Goal: Find specific page/section: Find specific page/section

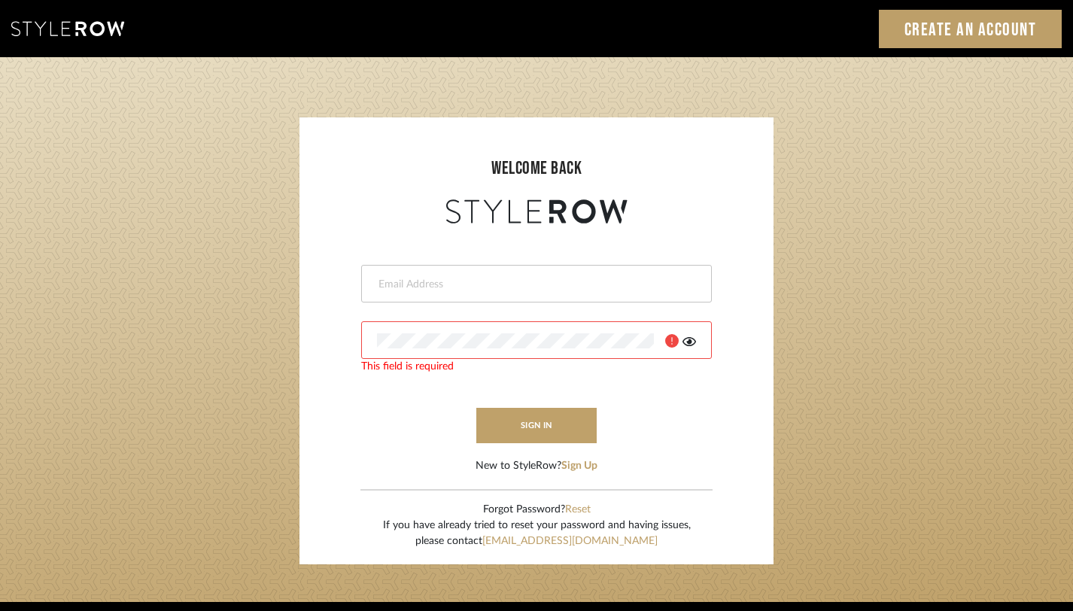
click at [537, 287] on input "email" at bounding box center [534, 284] width 315 height 15
type input "janelli@tfoxproductions.com"
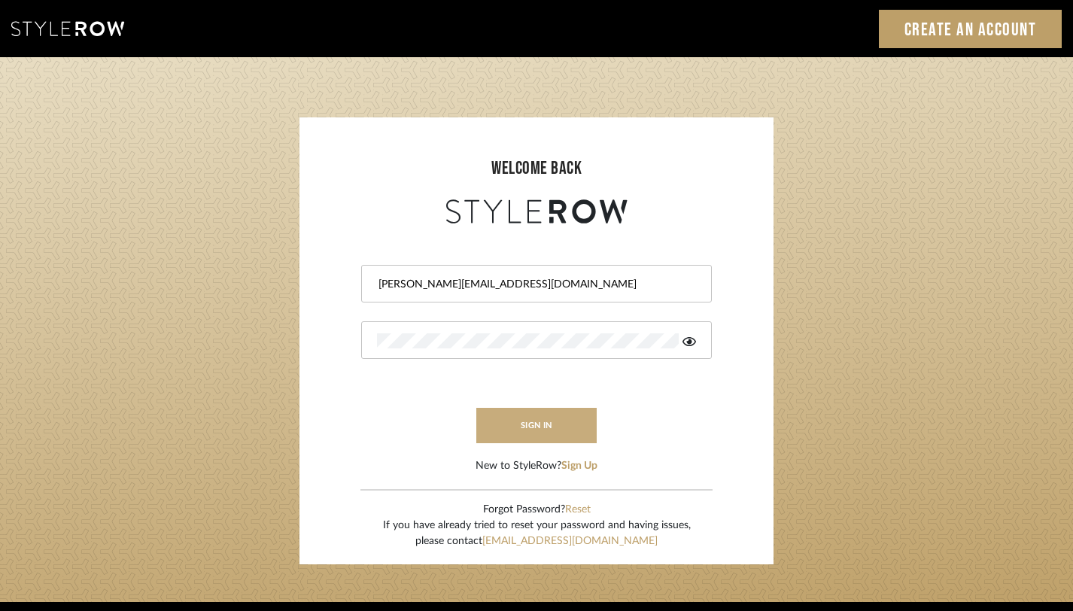
click at [582, 422] on button "sign in" at bounding box center [536, 425] width 120 height 35
click at [686, 338] on icon at bounding box center [690, 341] width 14 height 9
click at [493, 415] on button "sign in" at bounding box center [536, 425] width 120 height 35
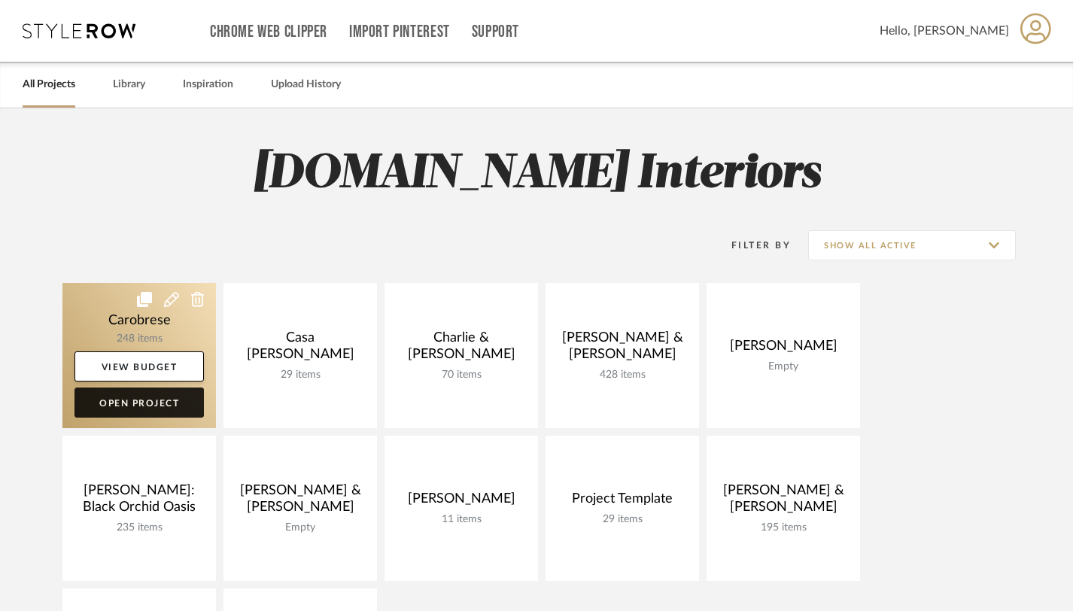
click at [143, 407] on link "Open Project" at bounding box center [138, 403] width 129 height 30
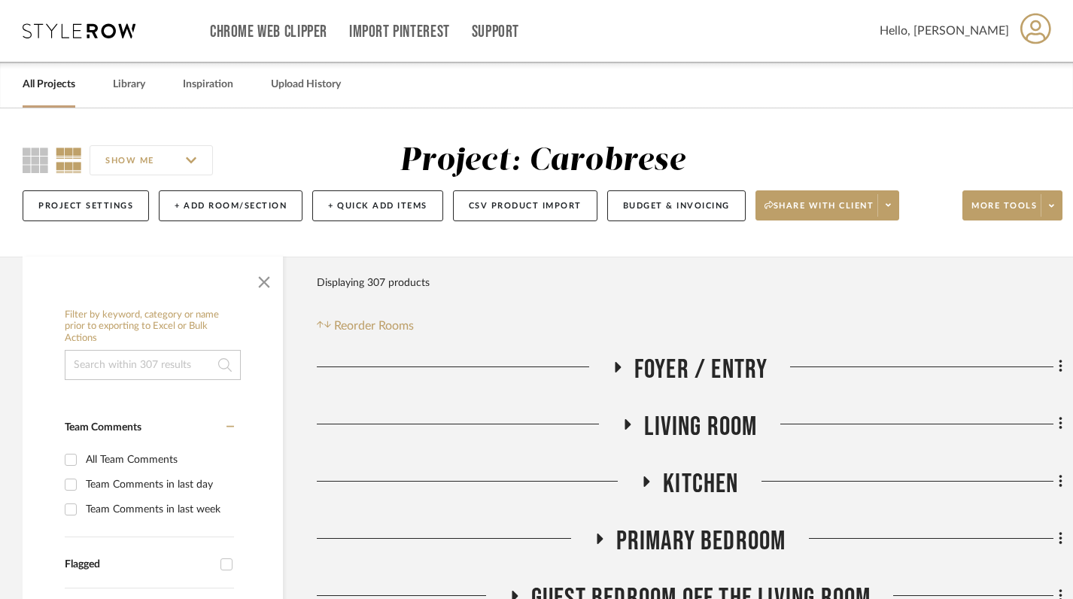
click at [619, 372] on icon at bounding box center [617, 366] width 18 height 11
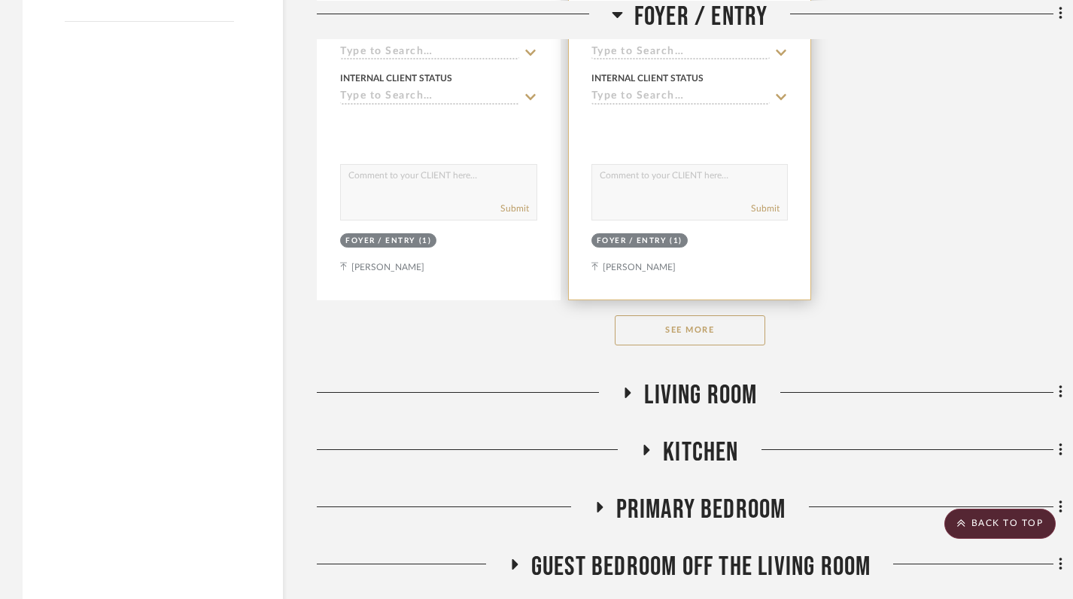
scroll to position [2110, 0]
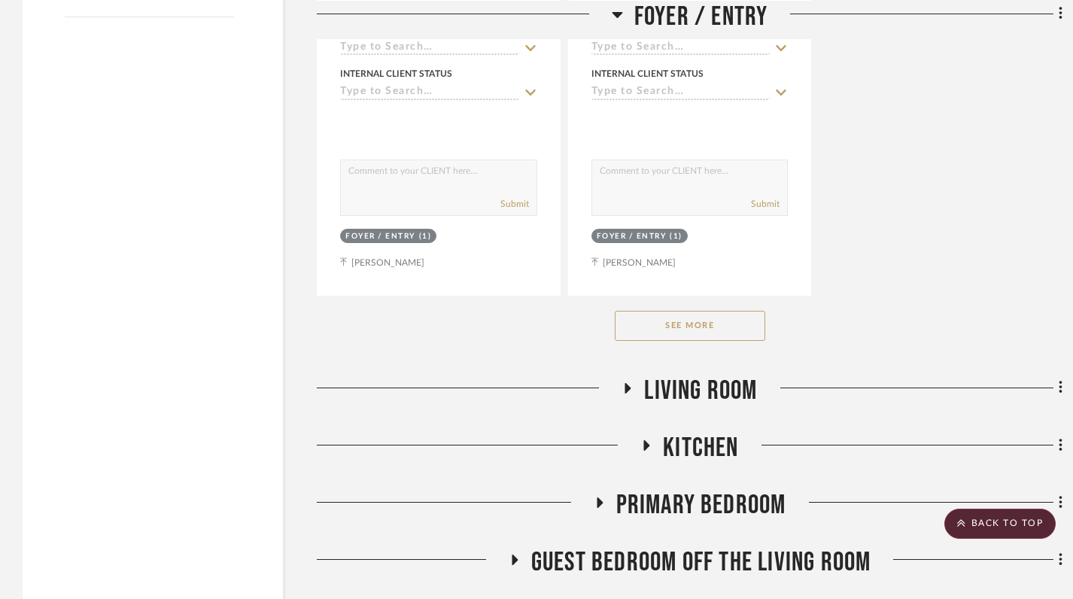
click at [648, 327] on button "See More" at bounding box center [690, 326] width 150 height 30
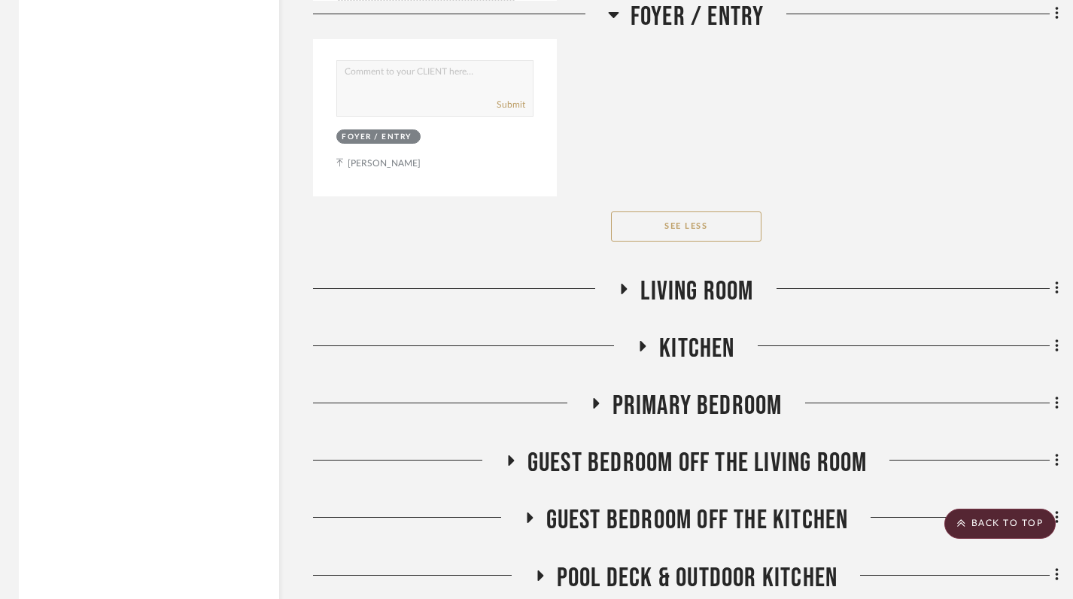
scroll to position [3547, 4]
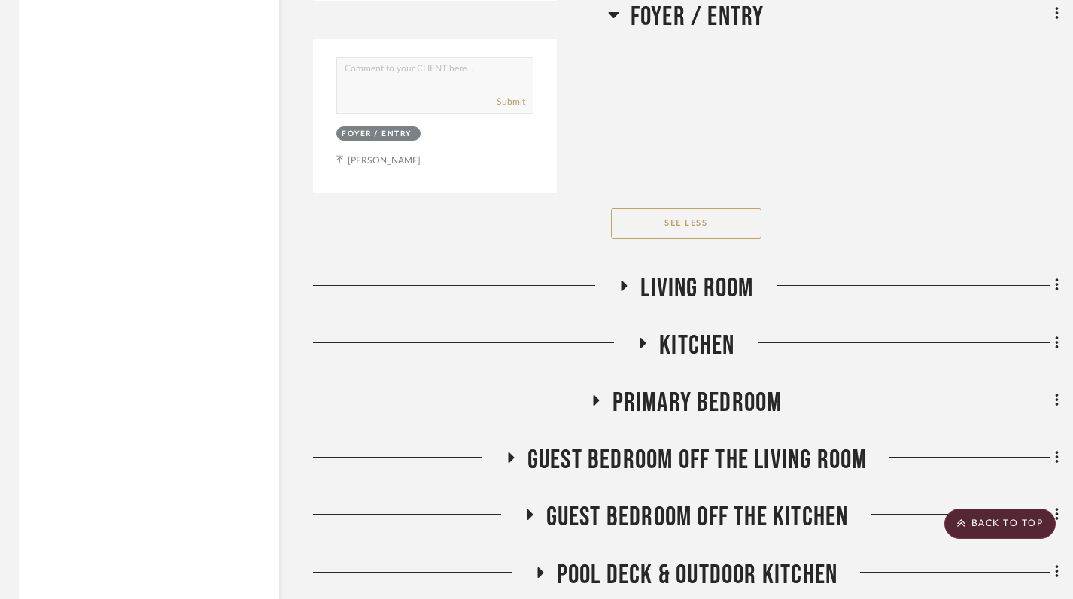
click at [624, 282] on icon at bounding box center [625, 286] width 6 height 11
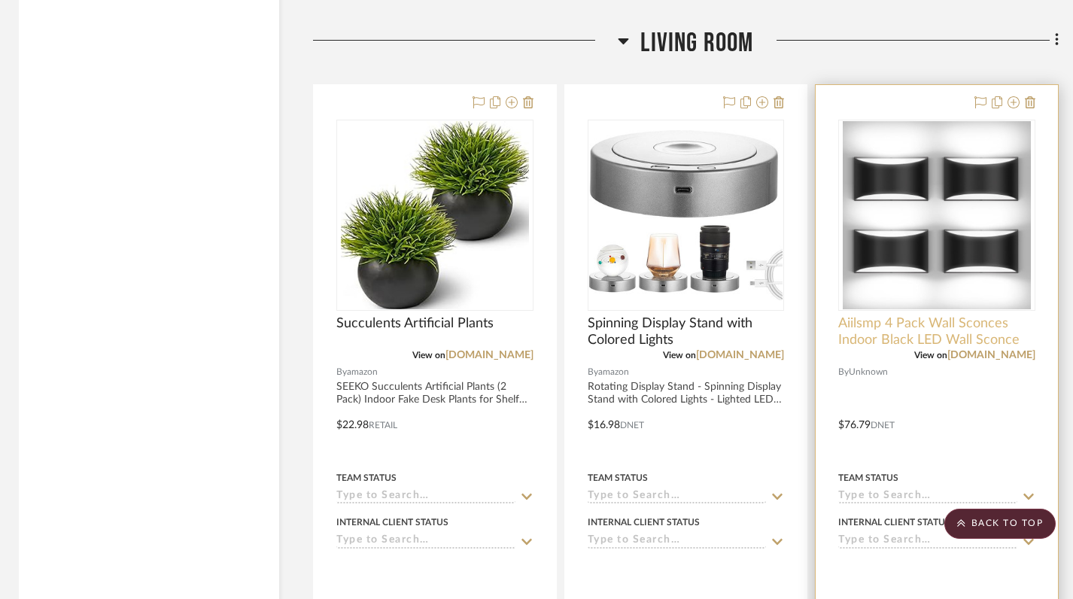
scroll to position [3800, 4]
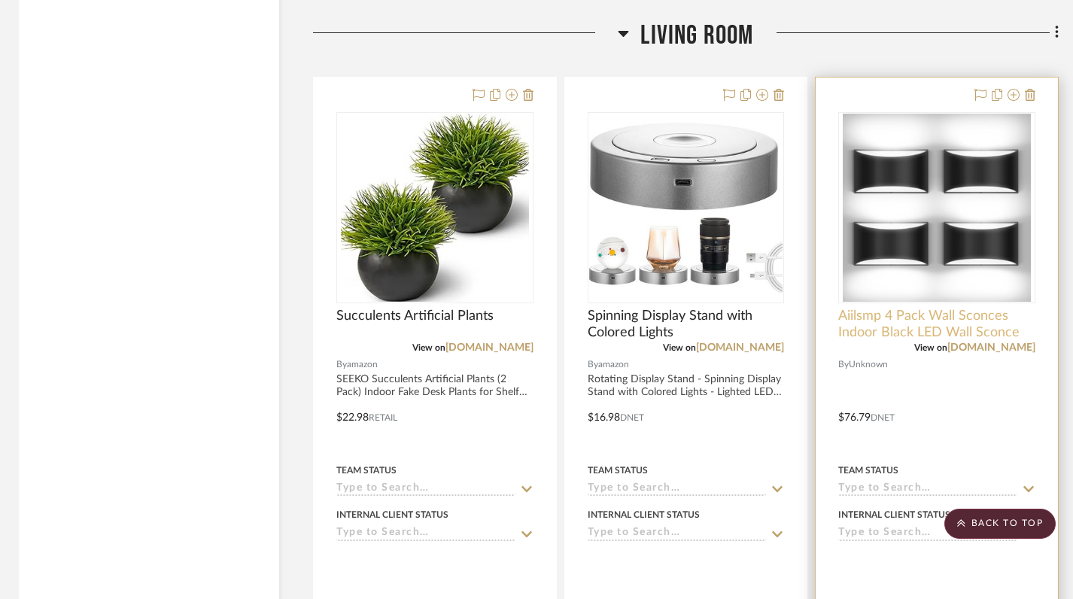
click at [870, 320] on span "Aiilsmp 4 Pack Wall Sconces Indoor Black LED Wall Sconce" at bounding box center [936, 324] width 197 height 33
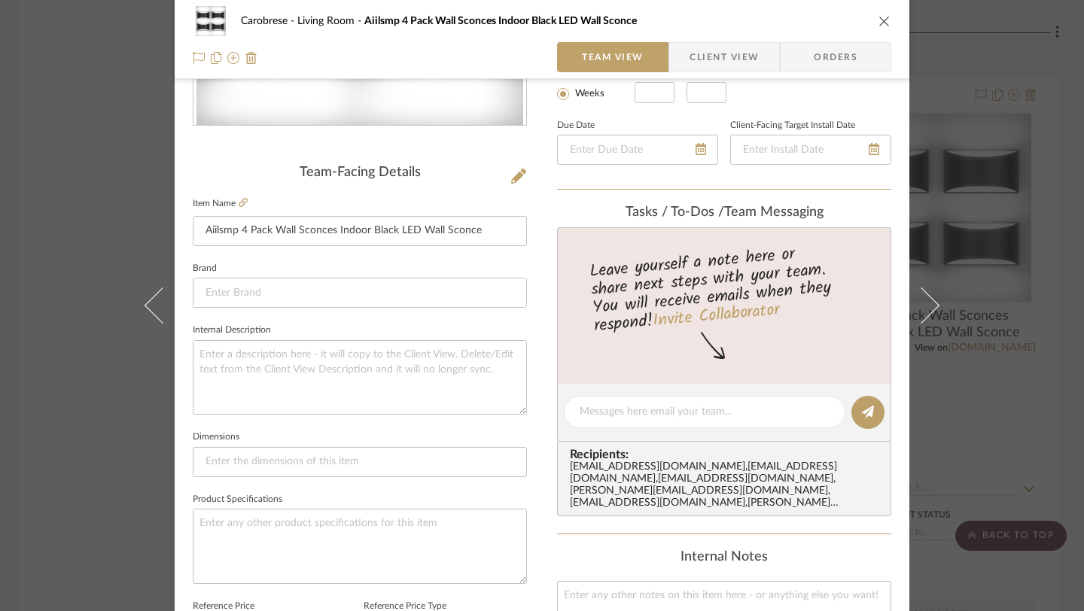
scroll to position [0, 0]
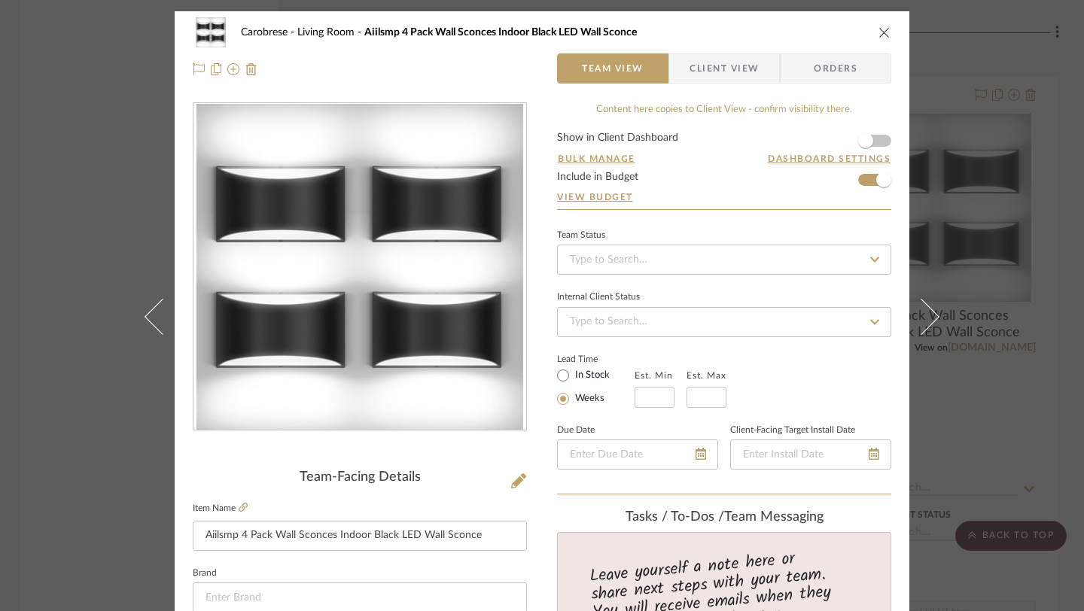
click at [878, 37] on icon "close" at bounding box center [884, 32] width 12 height 12
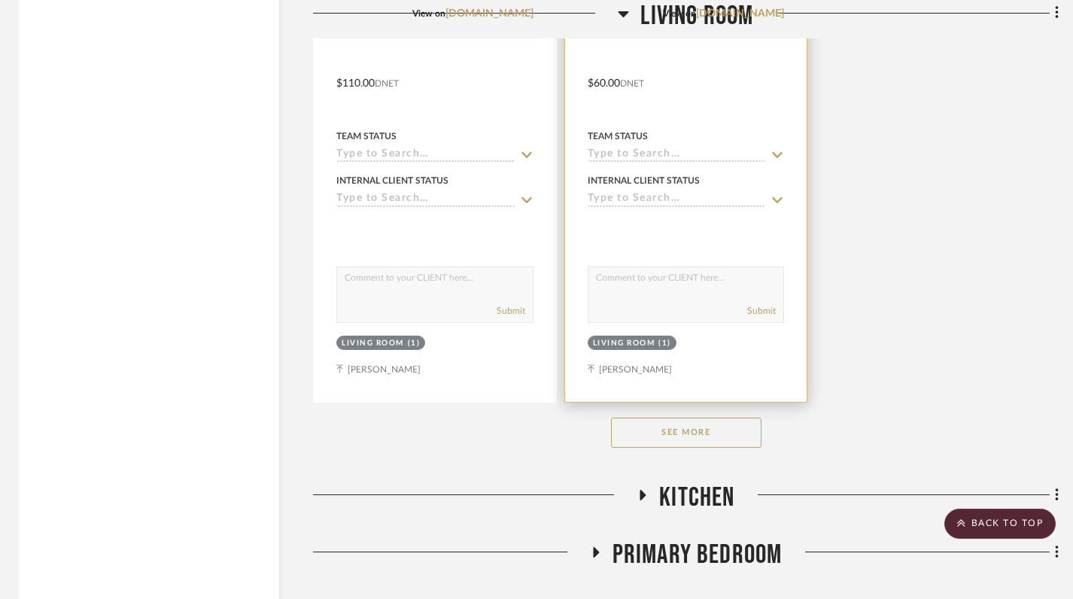
scroll to position [5480, 4]
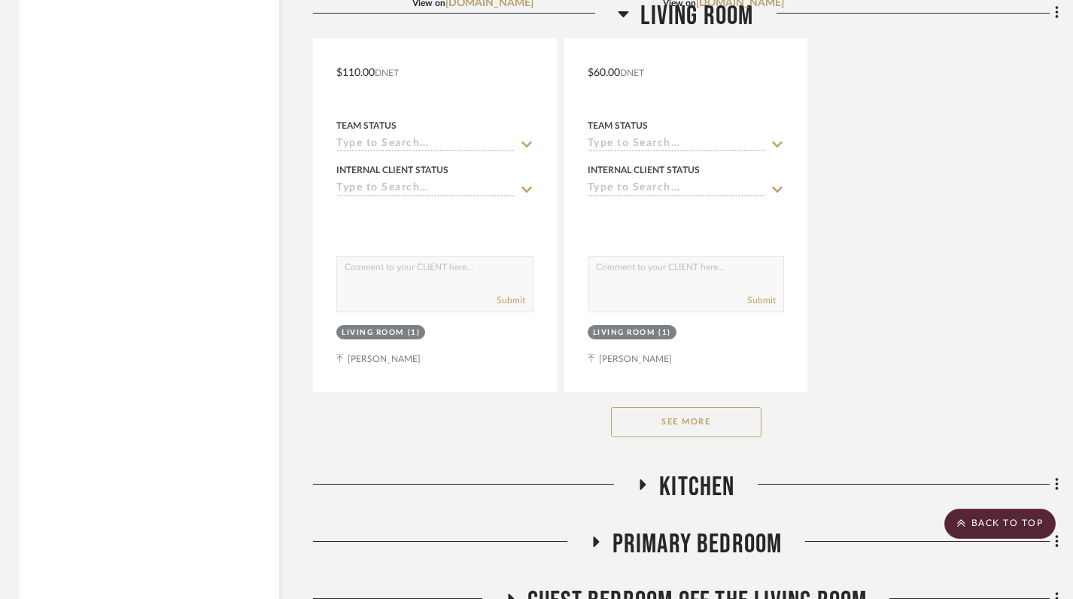
click at [731, 410] on button "See More" at bounding box center [686, 422] width 150 height 30
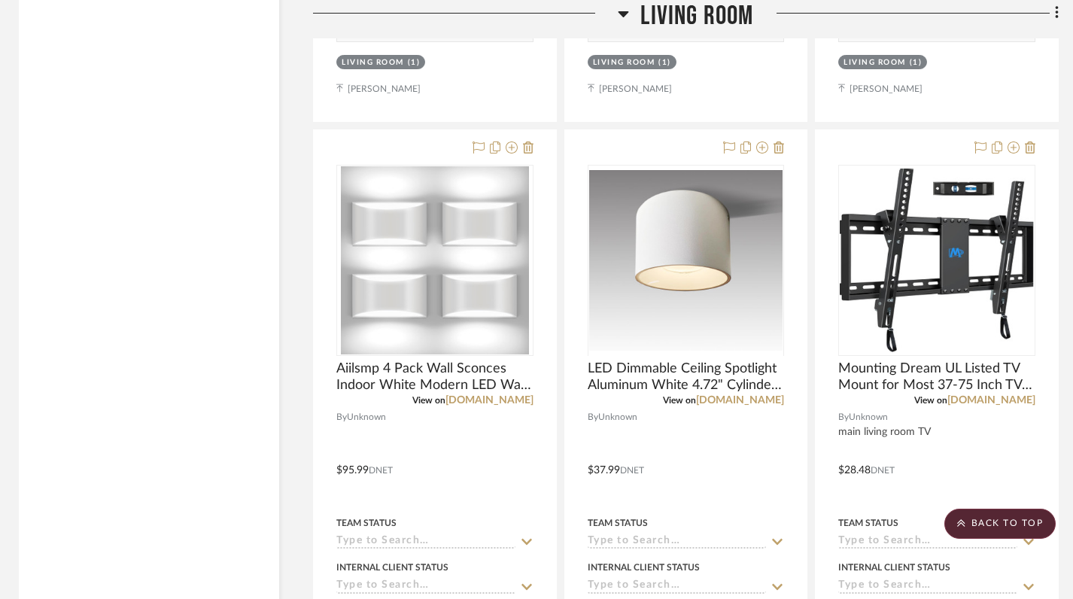
scroll to position [9758, 4]
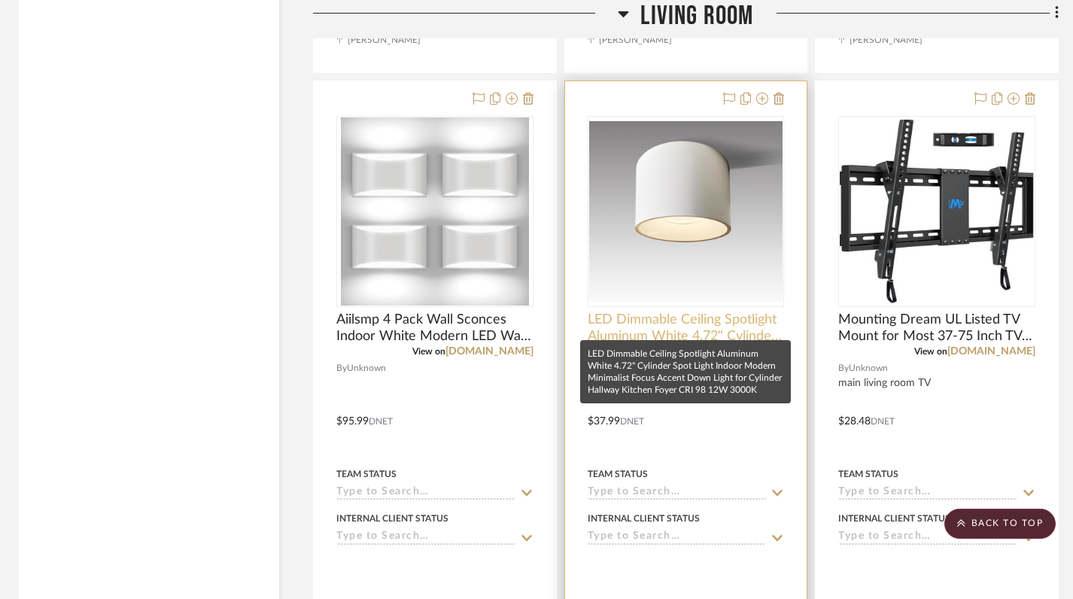
click at [649, 312] on span "LED Dimmable Ceiling Spotlight Aluminum White 4.72" Cylinder Spot Light Indoor …" at bounding box center [686, 328] width 197 height 33
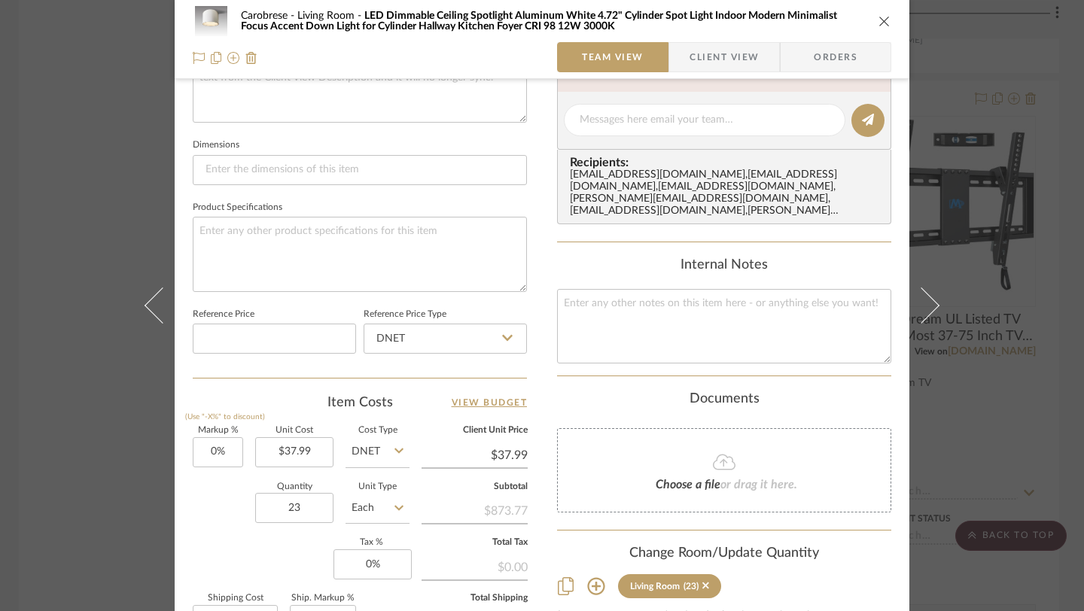
scroll to position [600, 0]
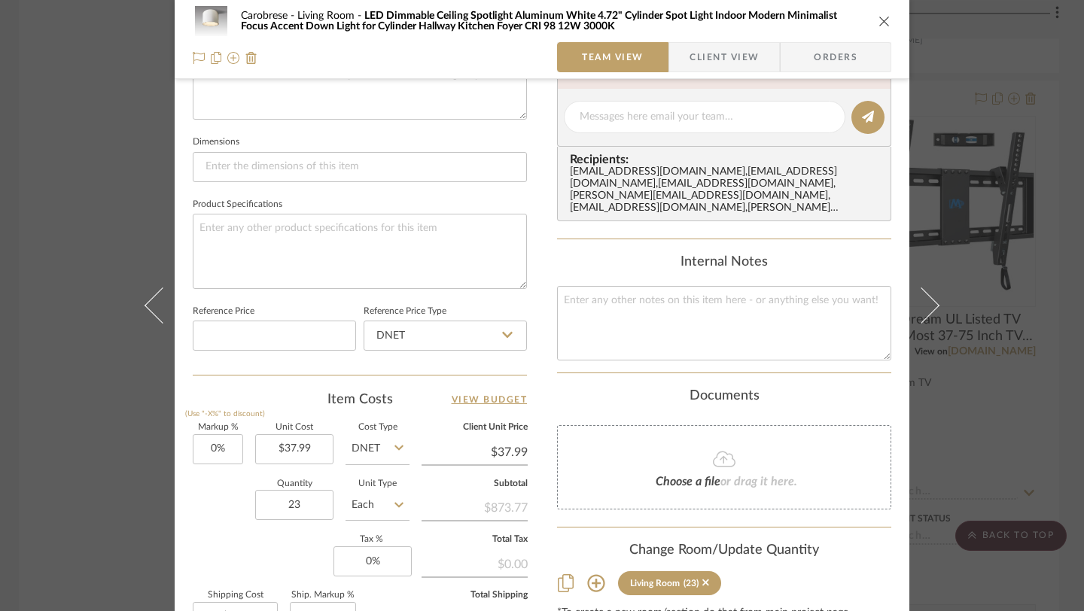
click at [119, 473] on div "Carobrese Living Room LED Dimmable Ceiling Spotlight Aluminum White 4.72" Cylin…" at bounding box center [542, 305] width 1084 height 611
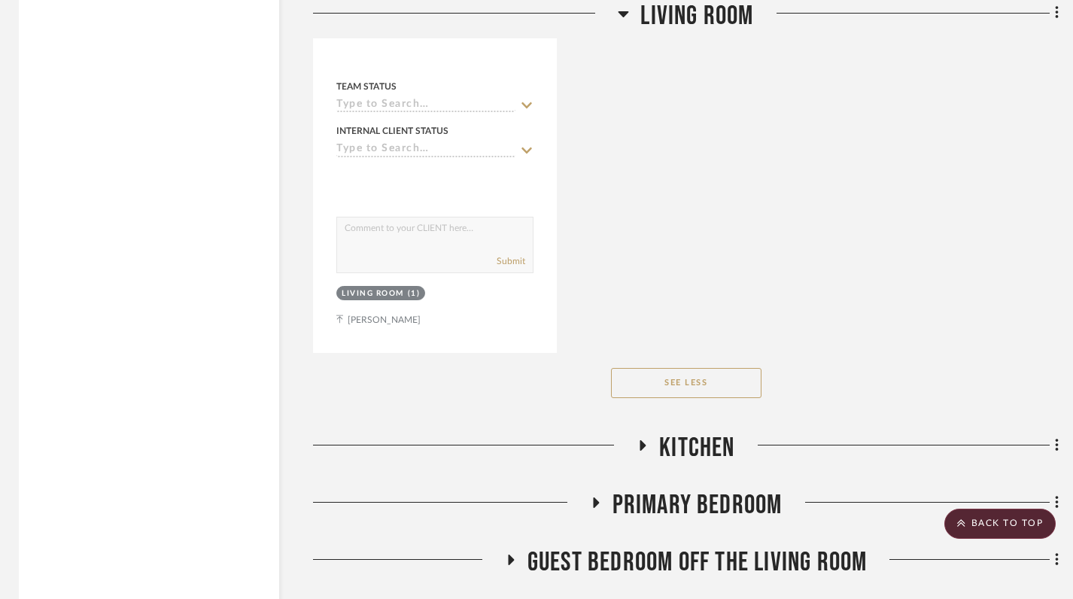
scroll to position [10883, 4]
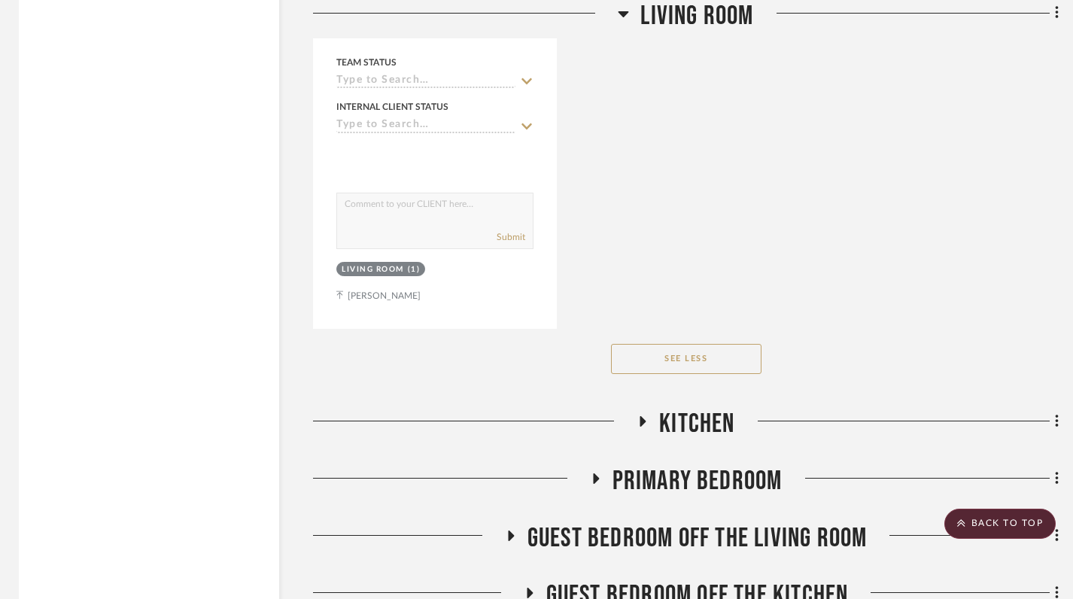
click at [645, 416] on icon at bounding box center [643, 421] width 6 height 11
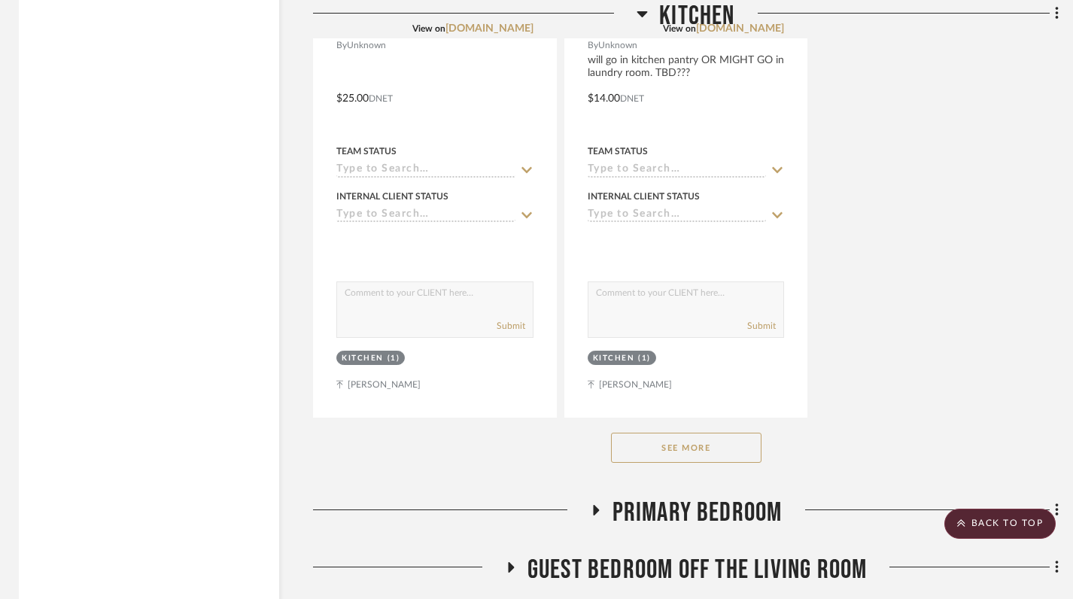
scroll to position [12935, 4]
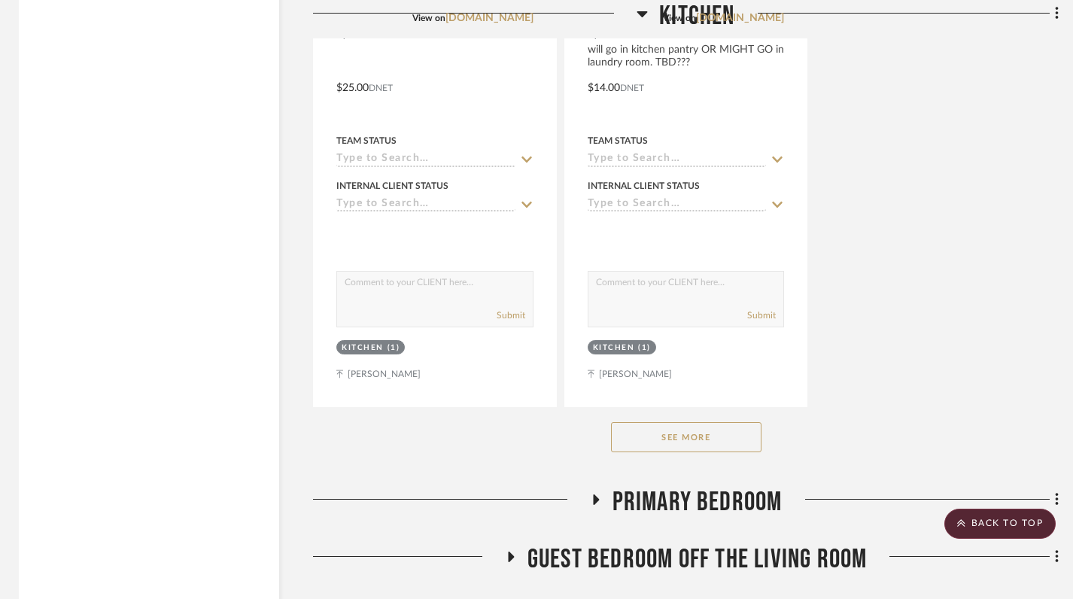
click at [664, 436] on button "See More" at bounding box center [686, 437] width 150 height 30
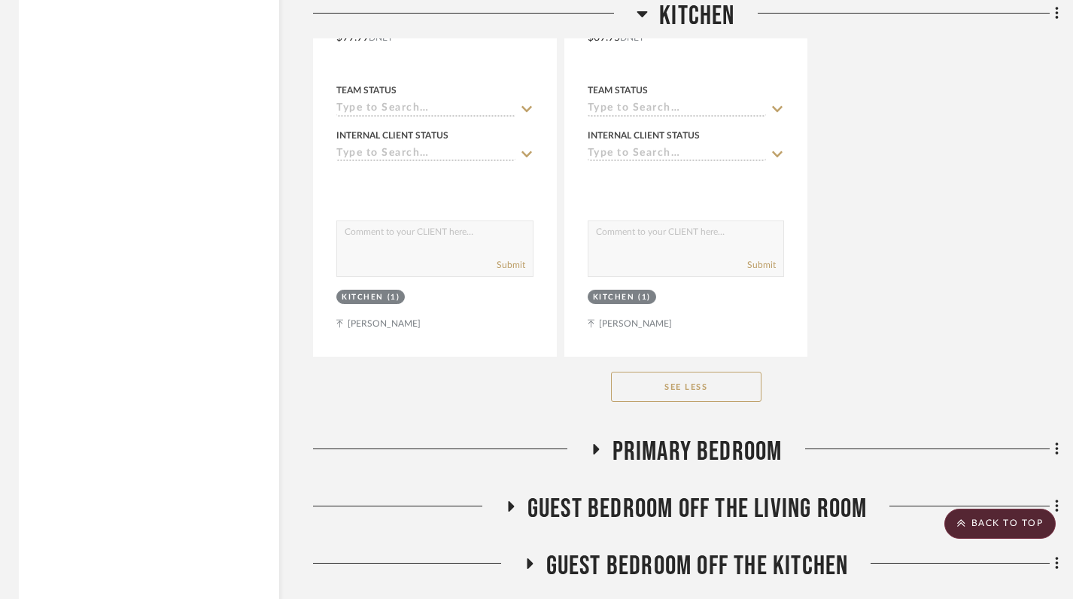
scroll to position [26341, 4]
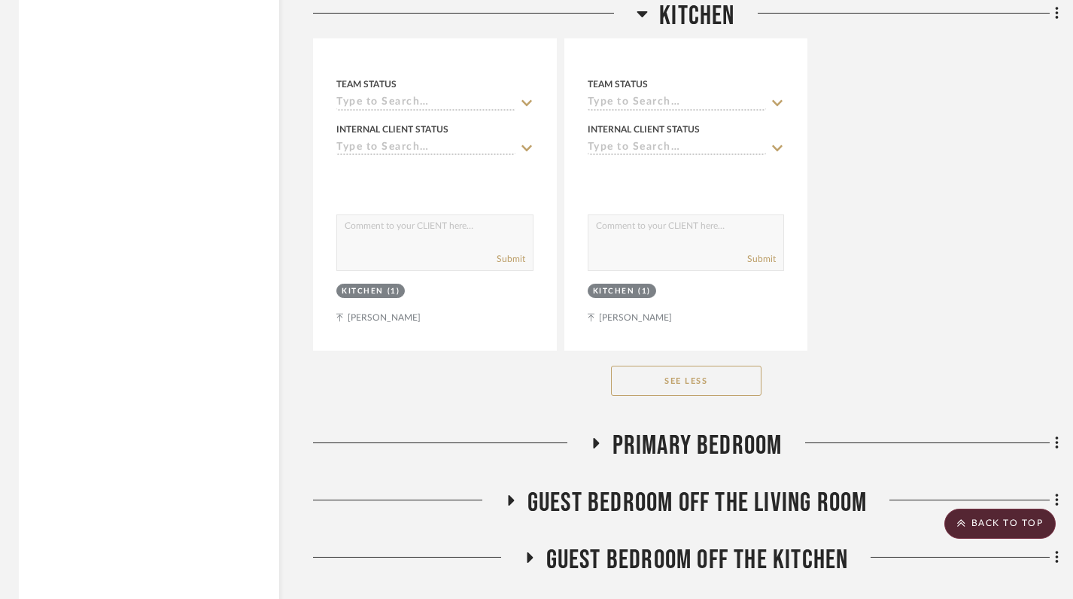
click at [656, 430] on span "Primary Bedroom" at bounding box center [698, 446] width 170 height 32
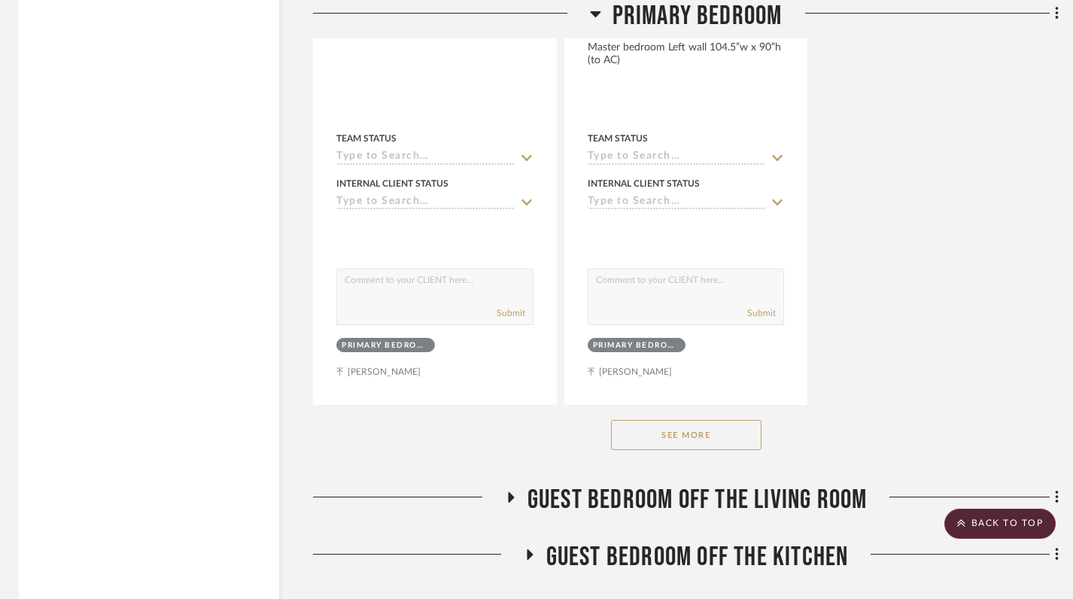
scroll to position [28464, 4]
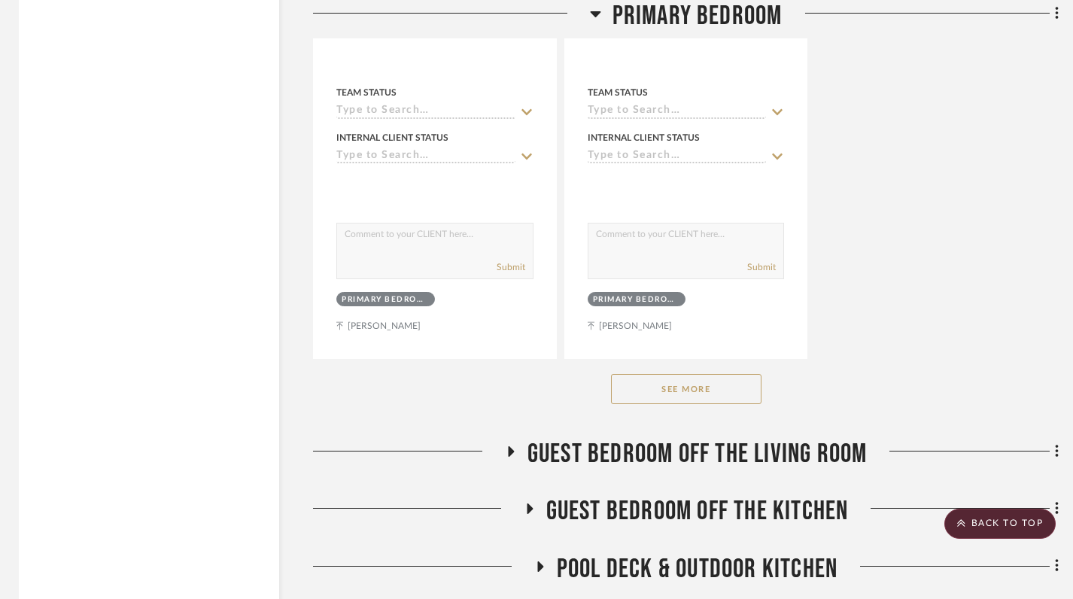
click at [651, 374] on button "See More" at bounding box center [686, 389] width 150 height 30
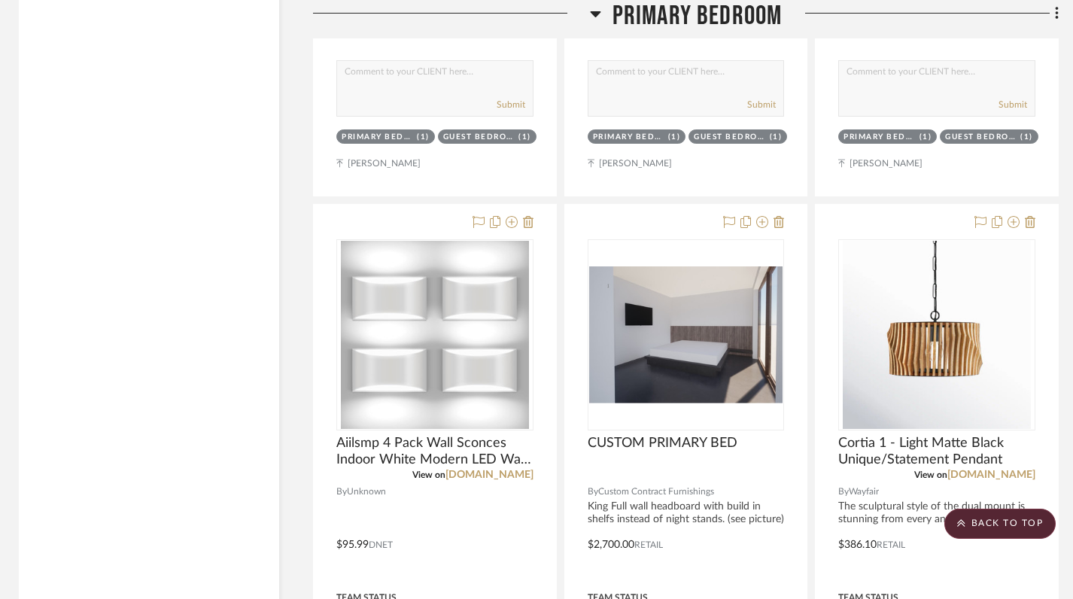
scroll to position [29298, 4]
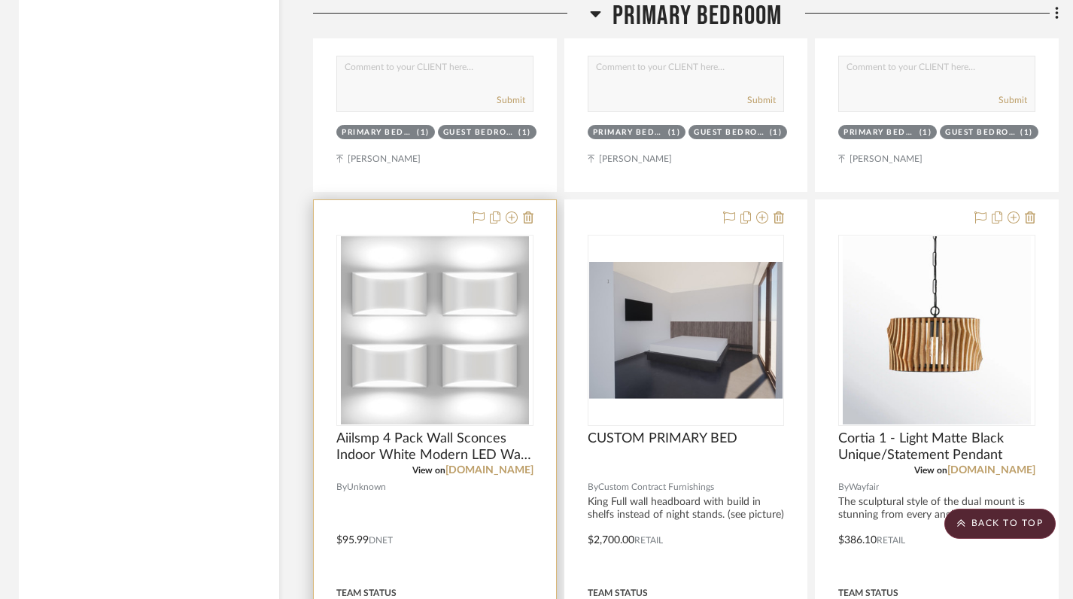
click at [0, 0] on img at bounding box center [0, 0] width 0 height 0
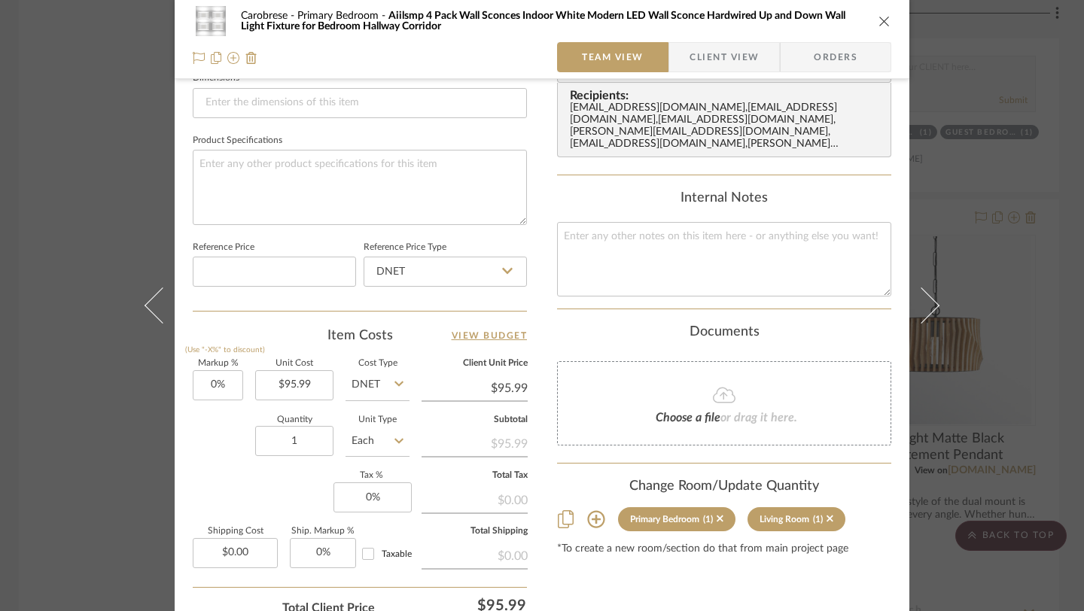
scroll to position [670, 0]
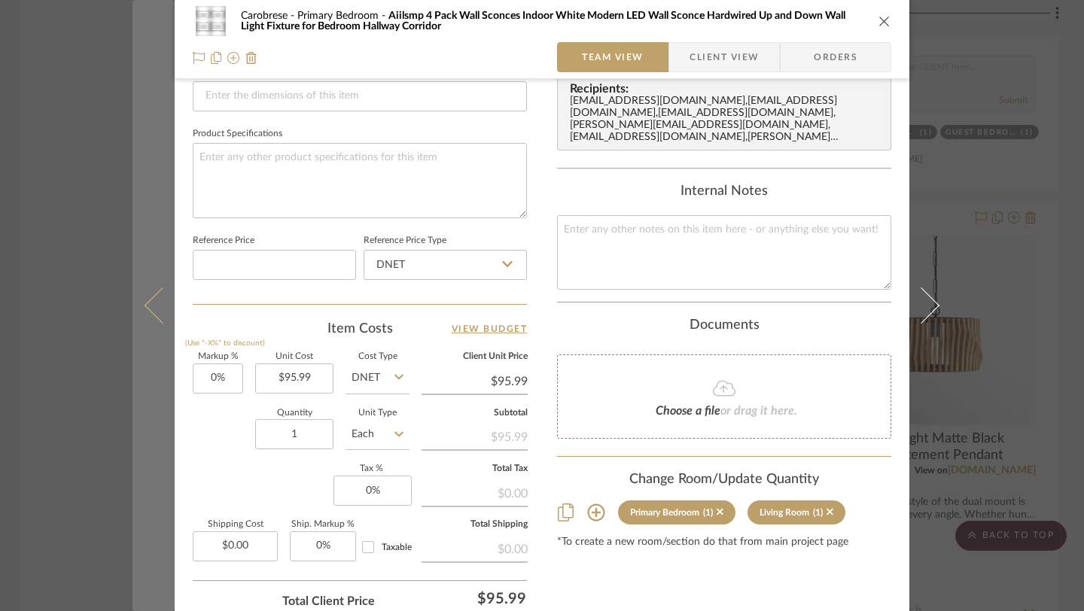
click at [137, 441] on button at bounding box center [153, 305] width 42 height 611
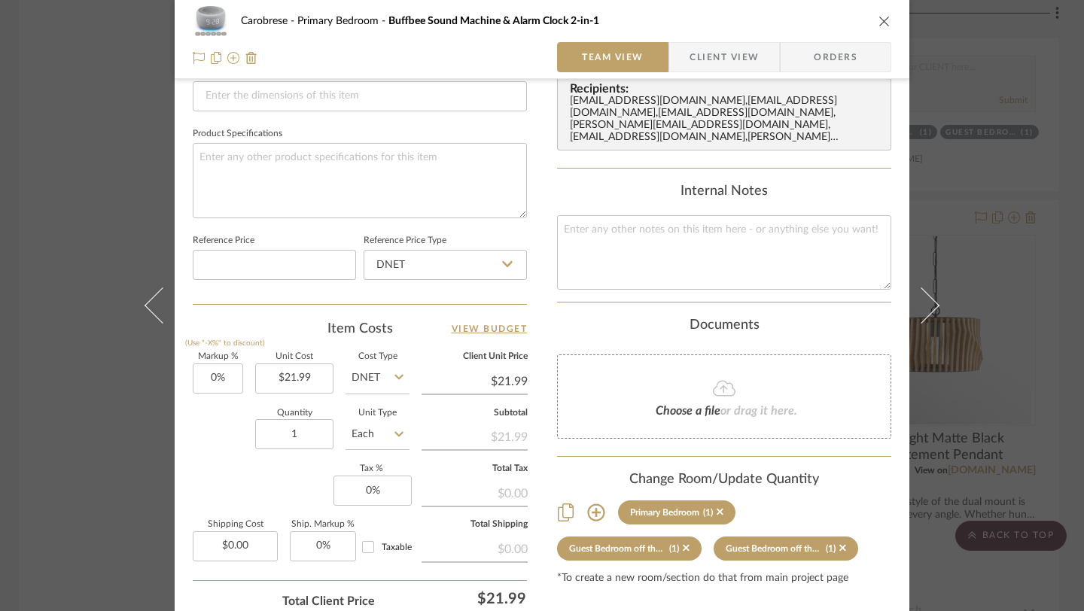
click at [874, 28] on div "Carobrese Primary Bedroom Buffbee Sound Machine & Alarm Clock 2-in-1" at bounding box center [542, 21] width 698 height 30
click at [878, 21] on icon "close" at bounding box center [884, 21] width 12 height 12
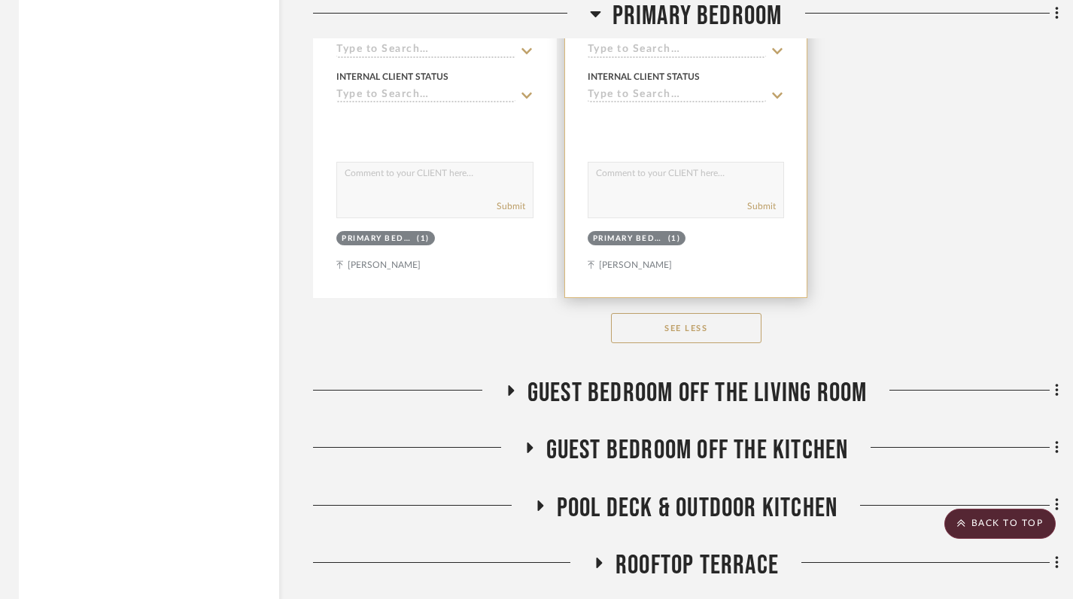
scroll to position [33265, 4]
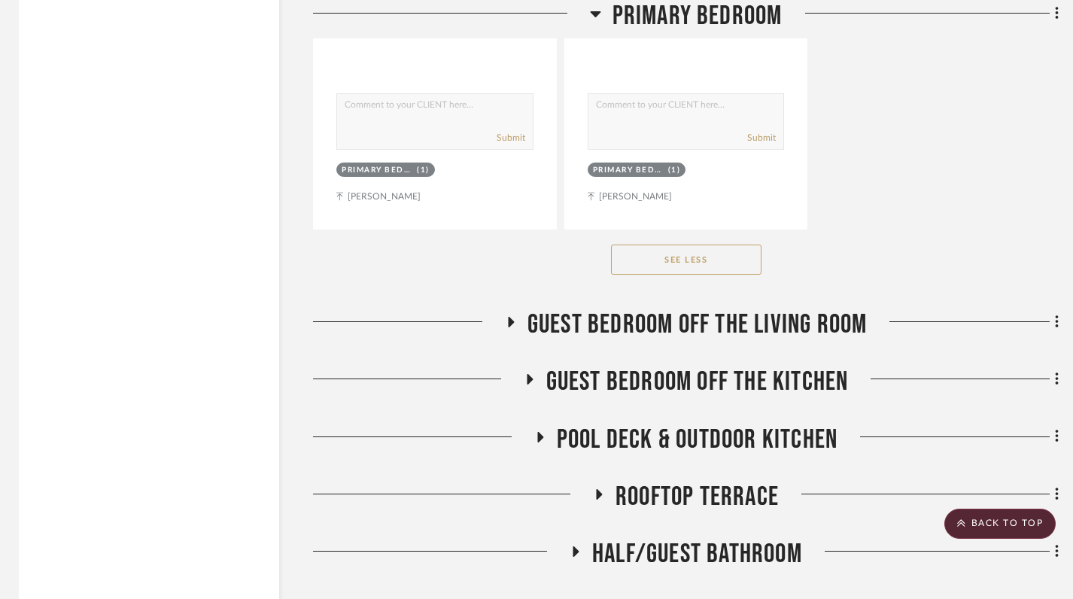
click at [509, 317] on icon at bounding box center [511, 322] width 6 height 11
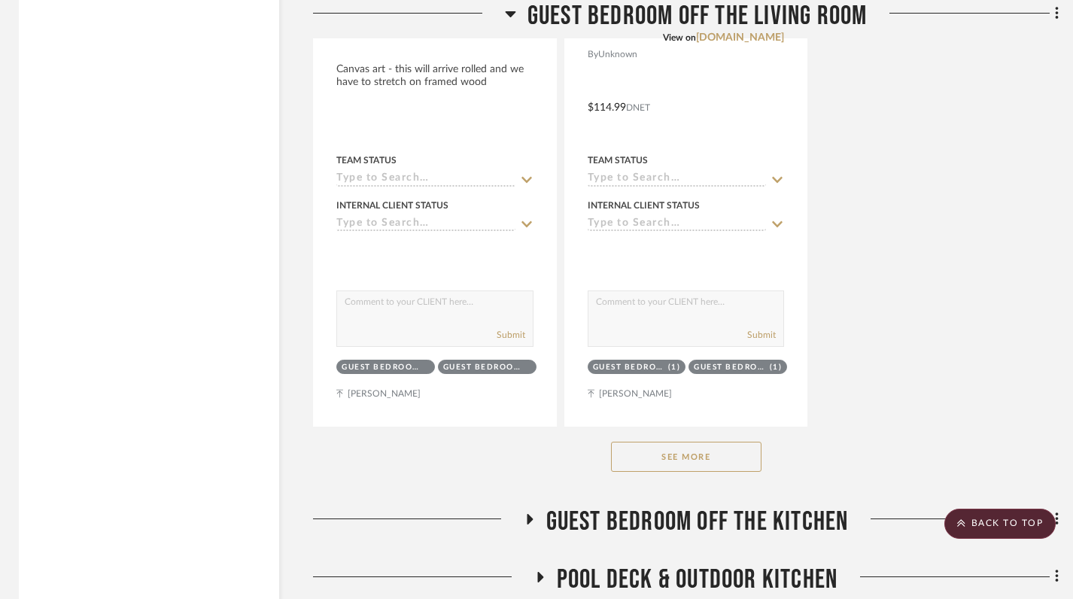
scroll to position [35215, 4]
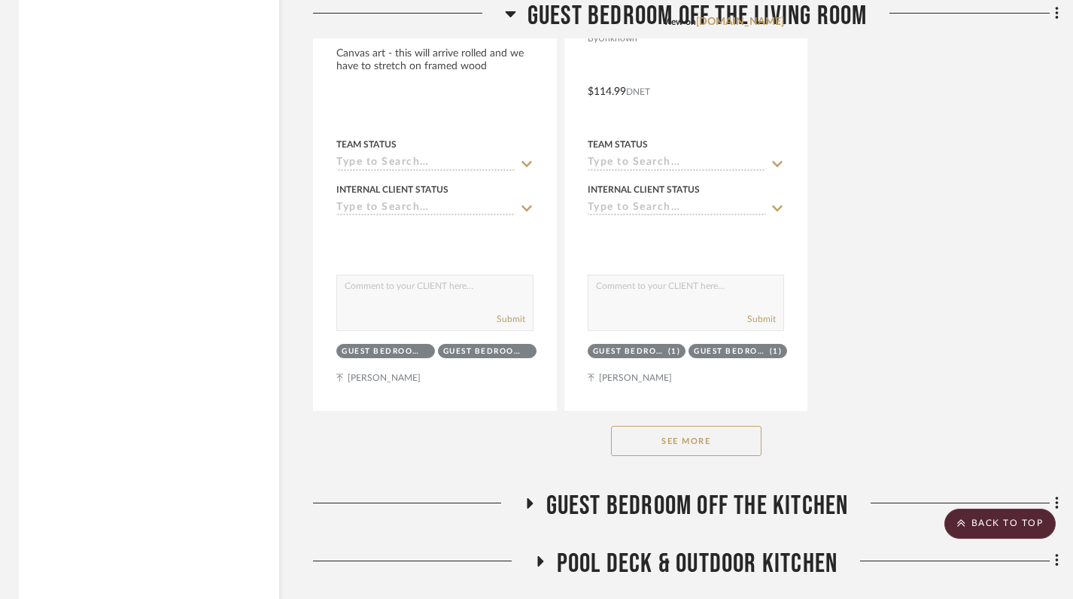
click at [638, 426] on button "See More" at bounding box center [686, 441] width 150 height 30
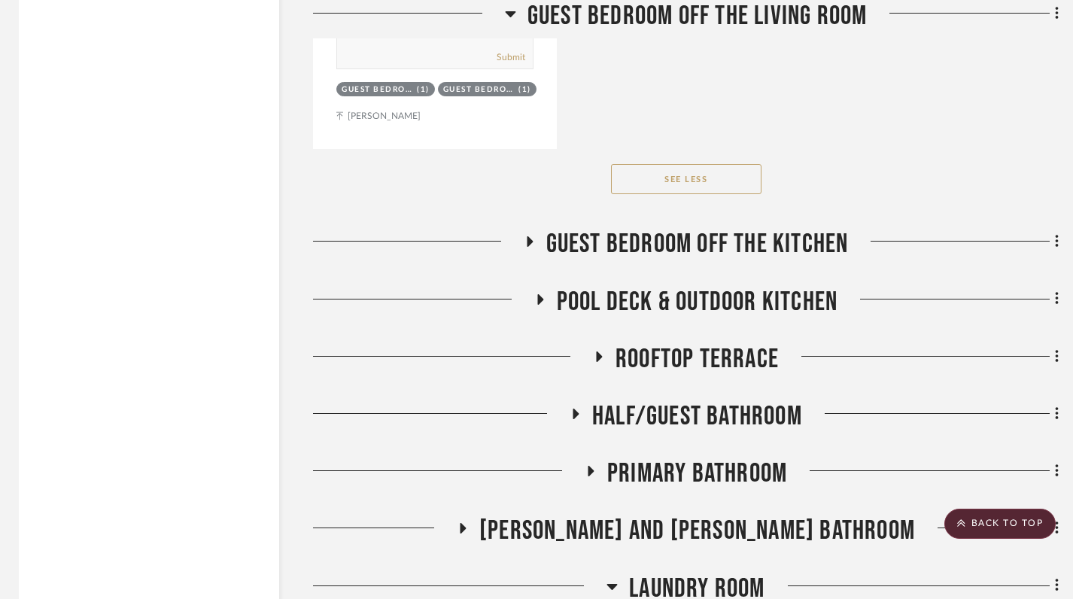
scroll to position [41486, 4]
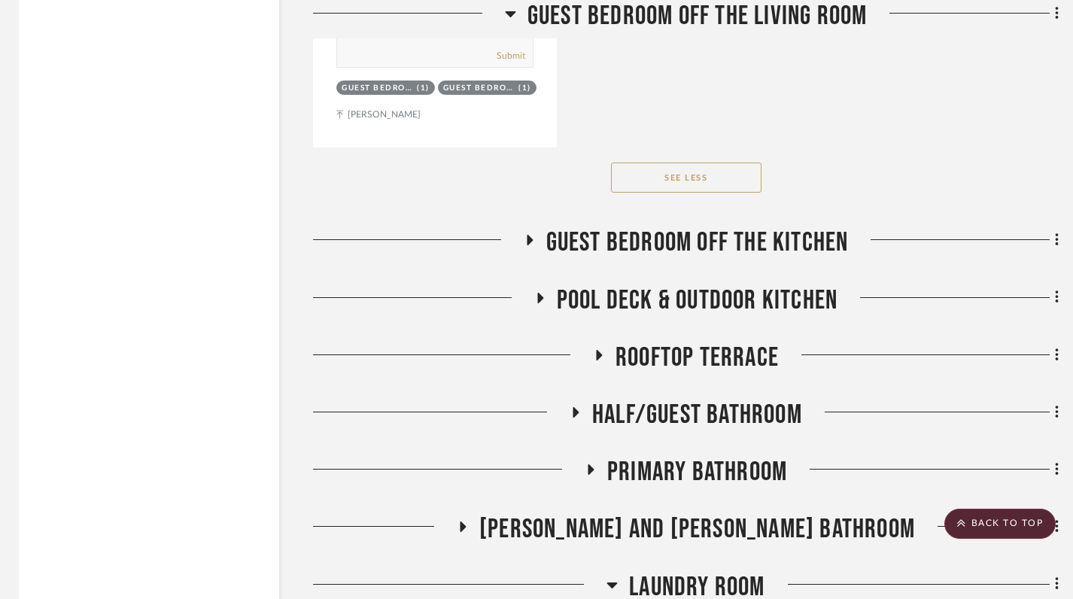
click at [531, 235] on icon at bounding box center [529, 240] width 18 height 11
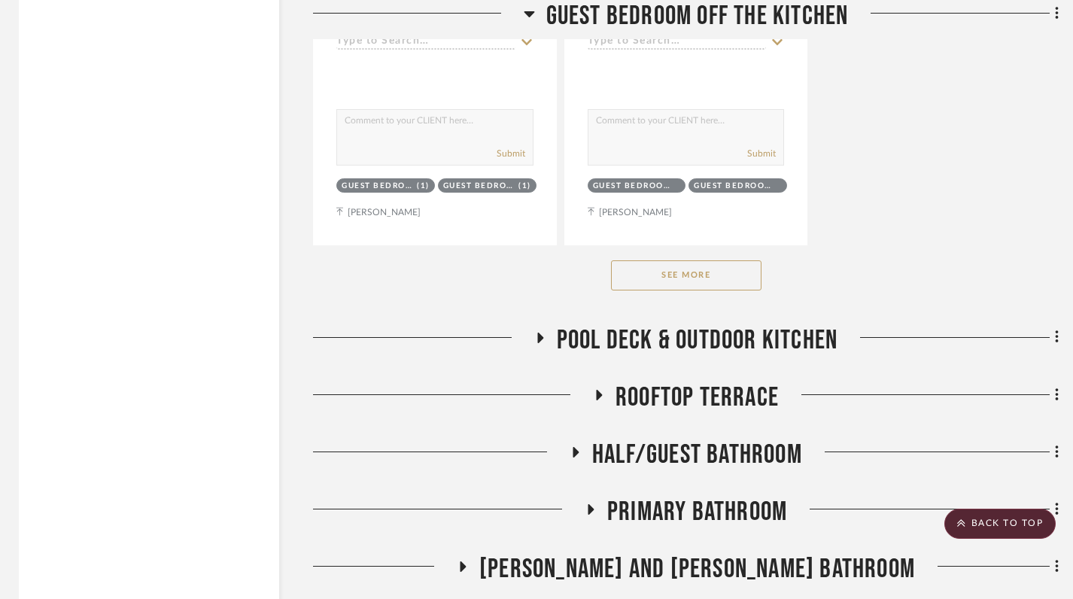
scroll to position [43522, 4]
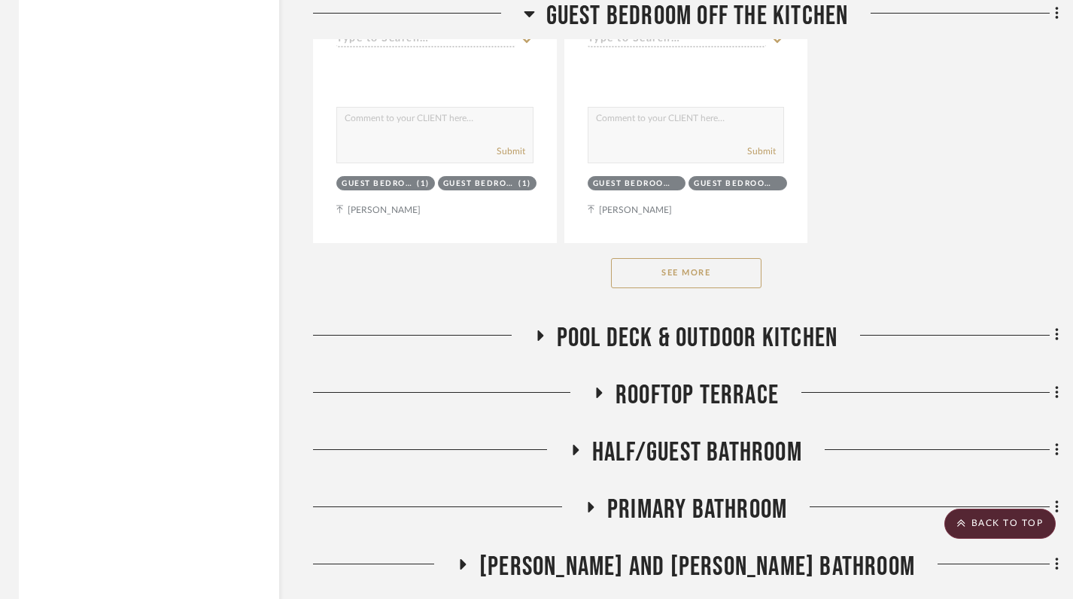
click at [636, 258] on button "See More" at bounding box center [686, 273] width 150 height 30
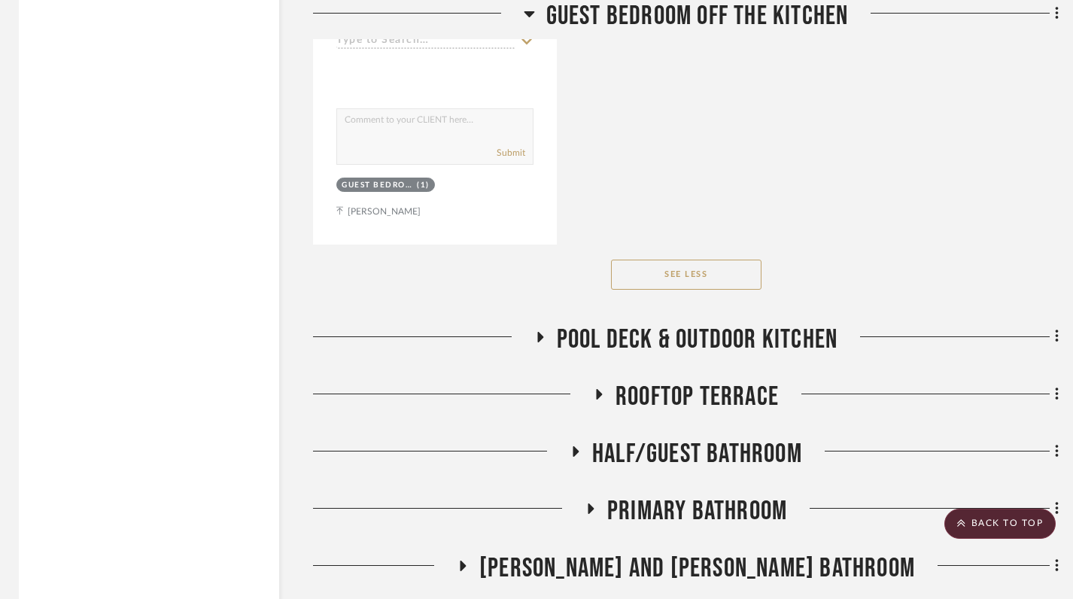
scroll to position [50292, 4]
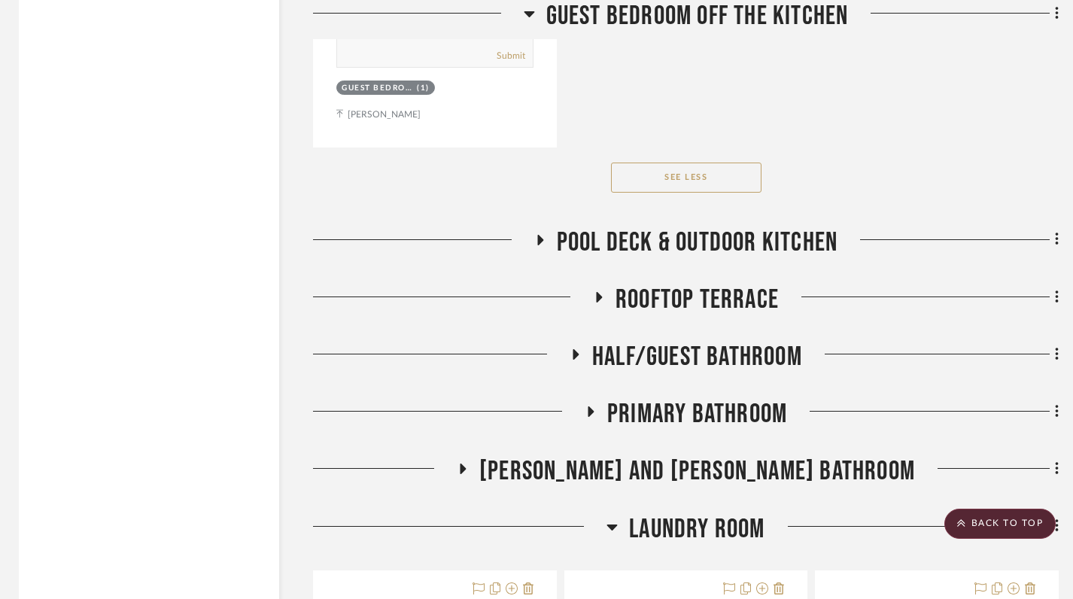
click at [539, 235] on icon at bounding box center [540, 240] width 6 height 11
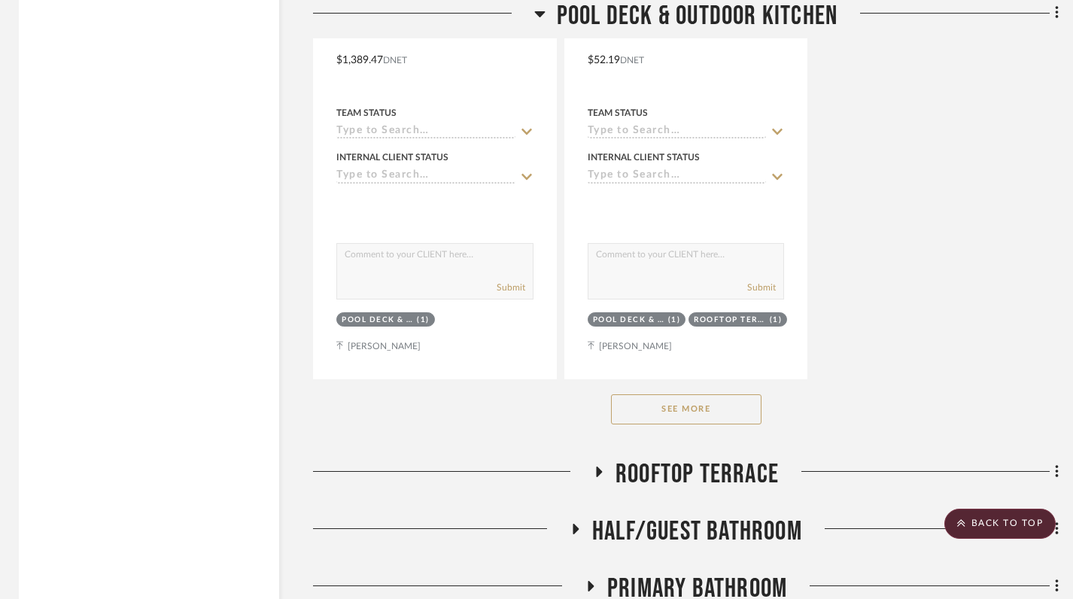
scroll to position [52200, 4]
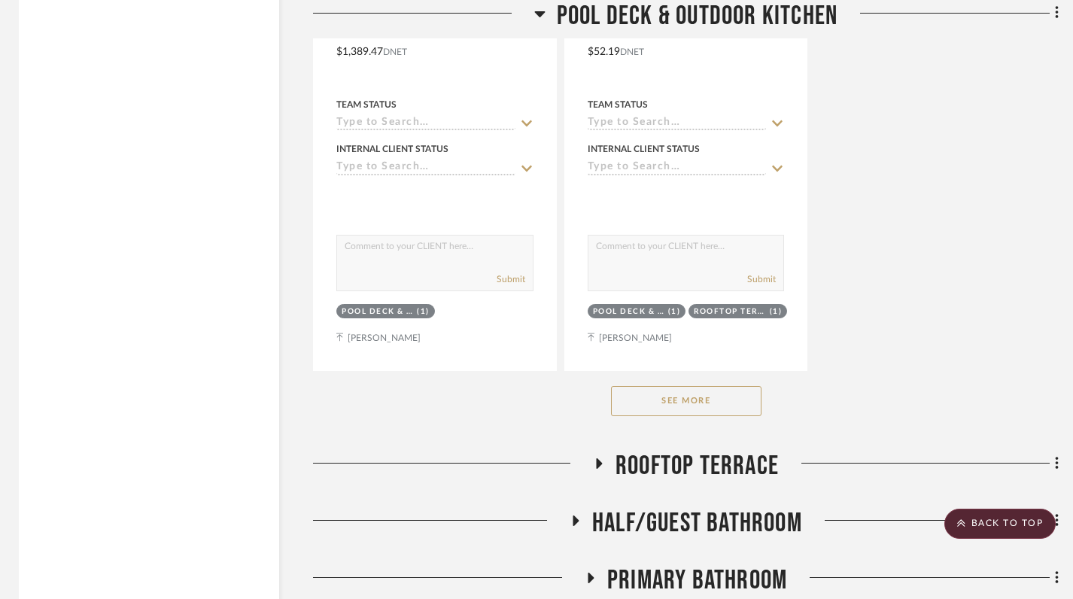
click at [630, 386] on button "See More" at bounding box center [686, 401] width 150 height 30
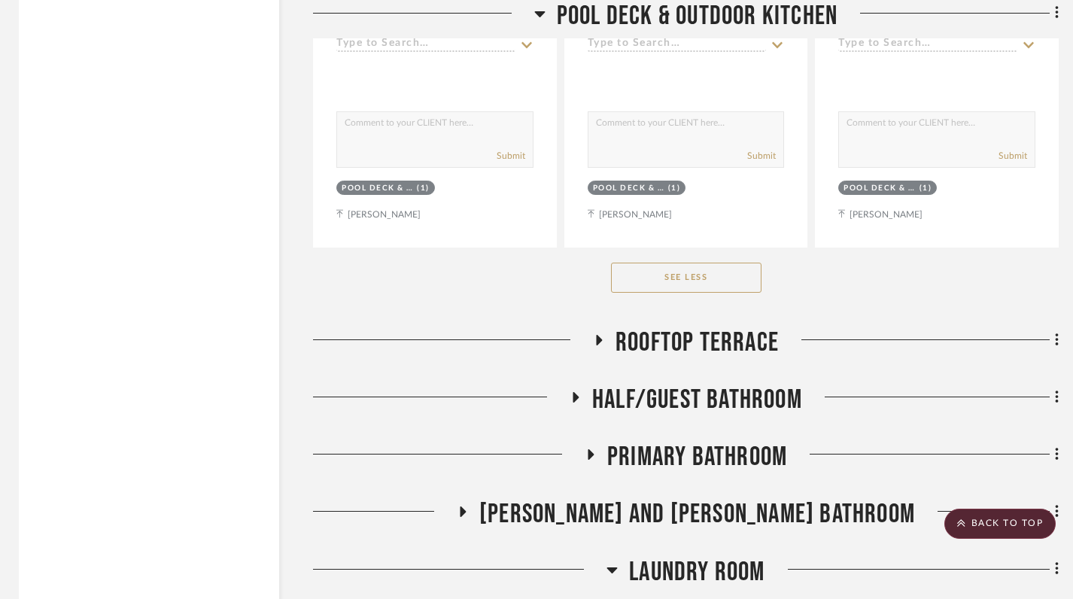
scroll to position [54976, 4]
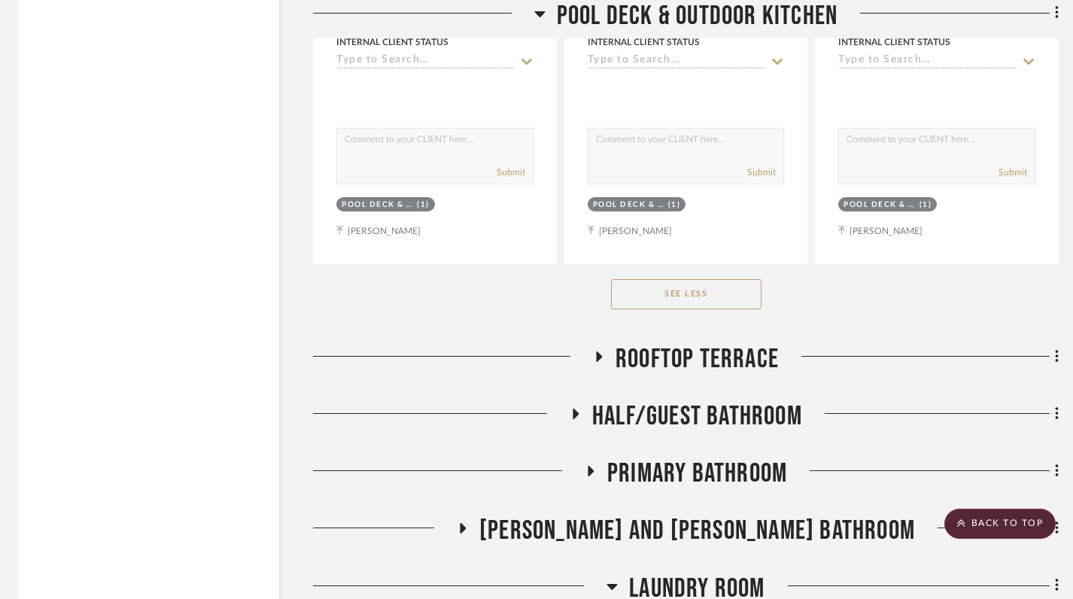
click at [622, 343] on span "Rooftop Terrace" at bounding box center [697, 359] width 163 height 32
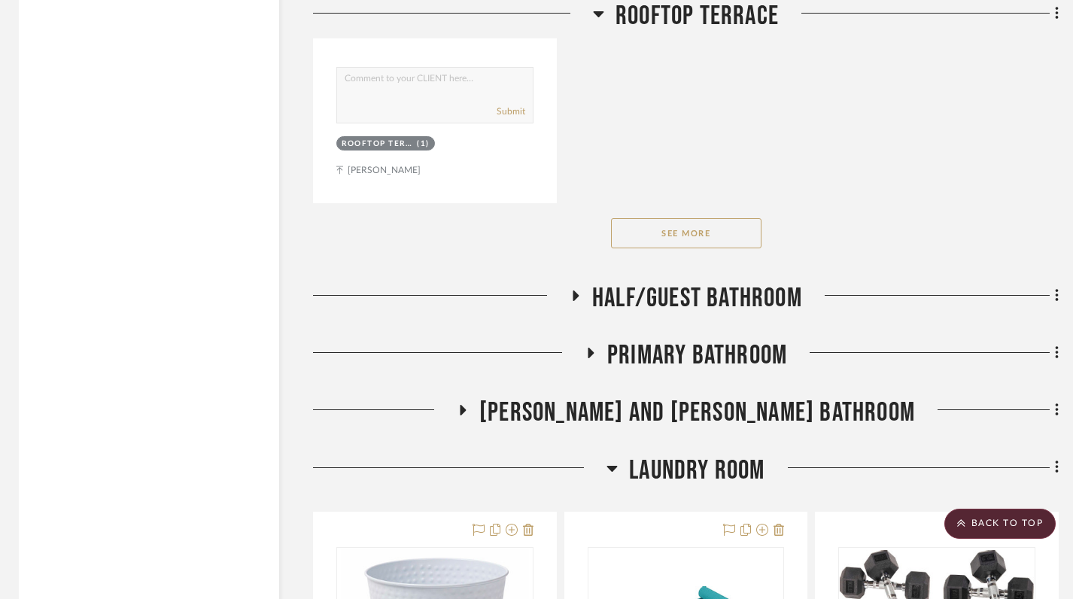
scroll to position [57137, 4]
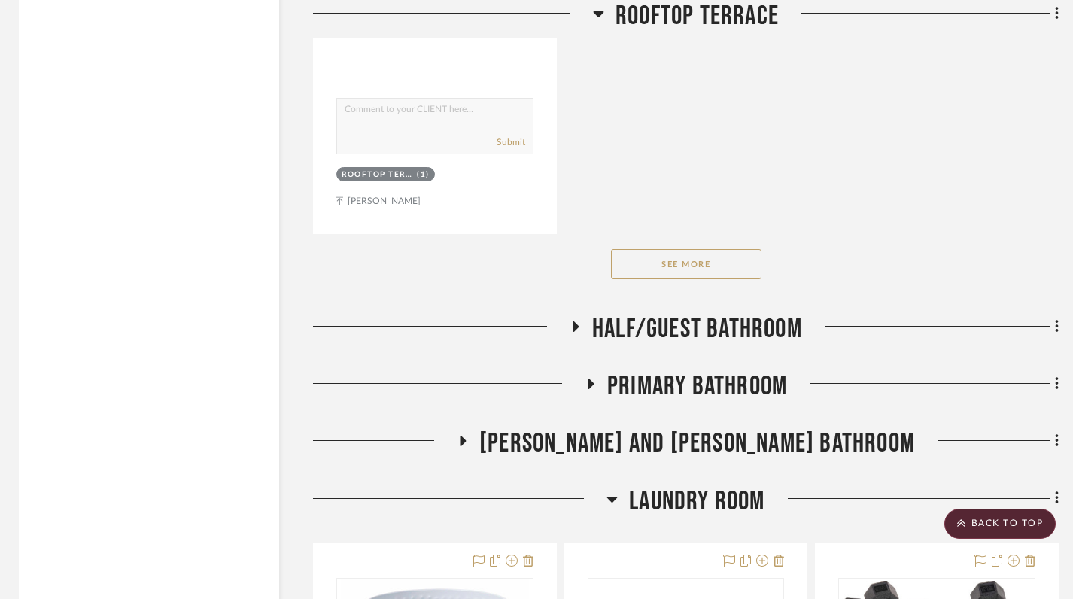
click at [637, 249] on button "See More" at bounding box center [686, 264] width 150 height 30
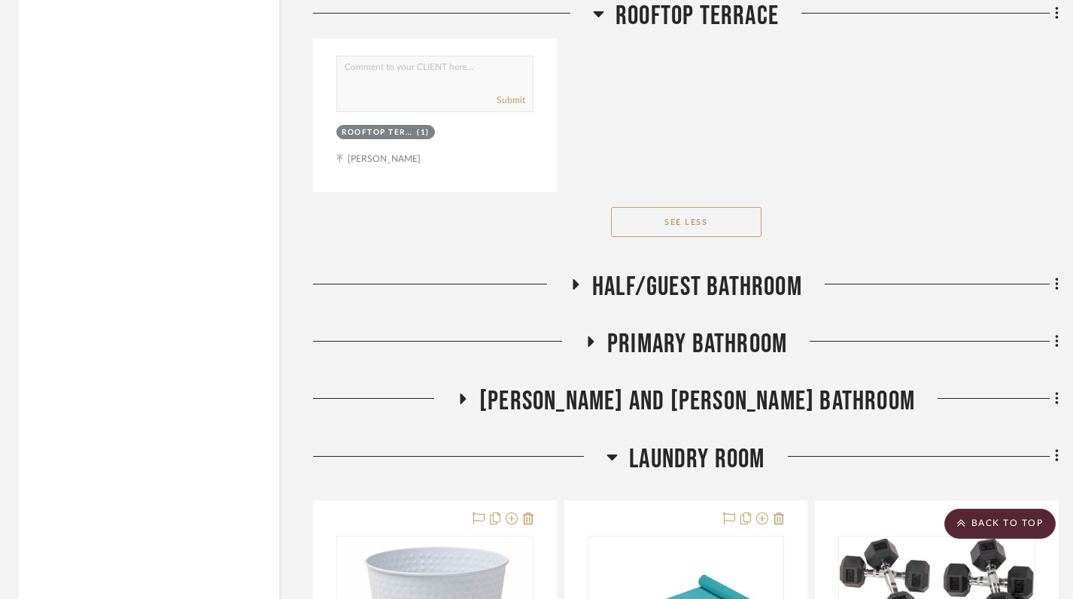
scroll to position [57186, 4]
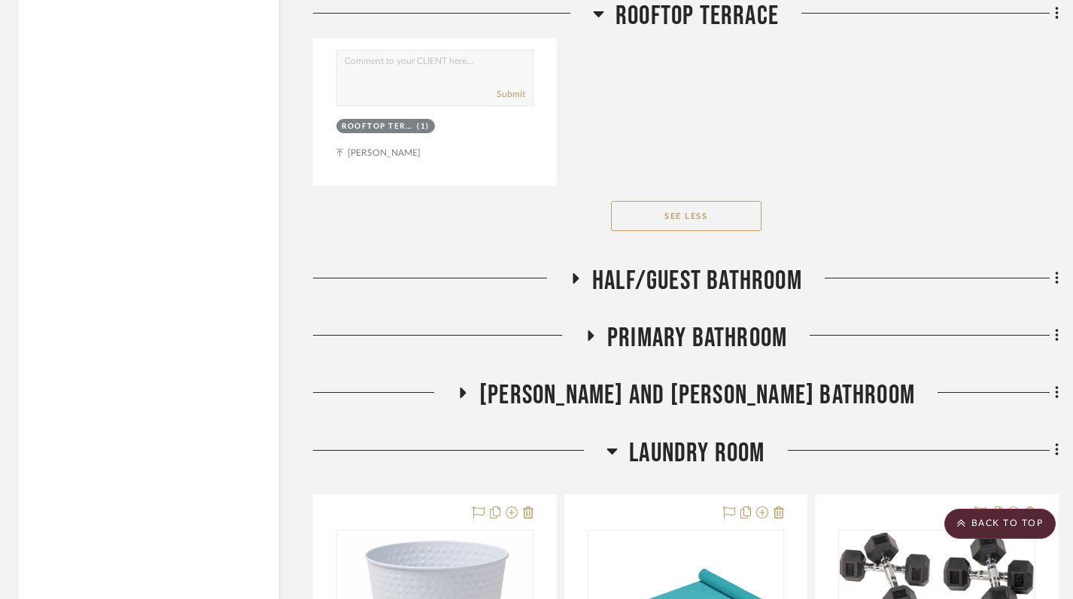
click at [573, 273] on icon at bounding box center [576, 278] width 6 height 11
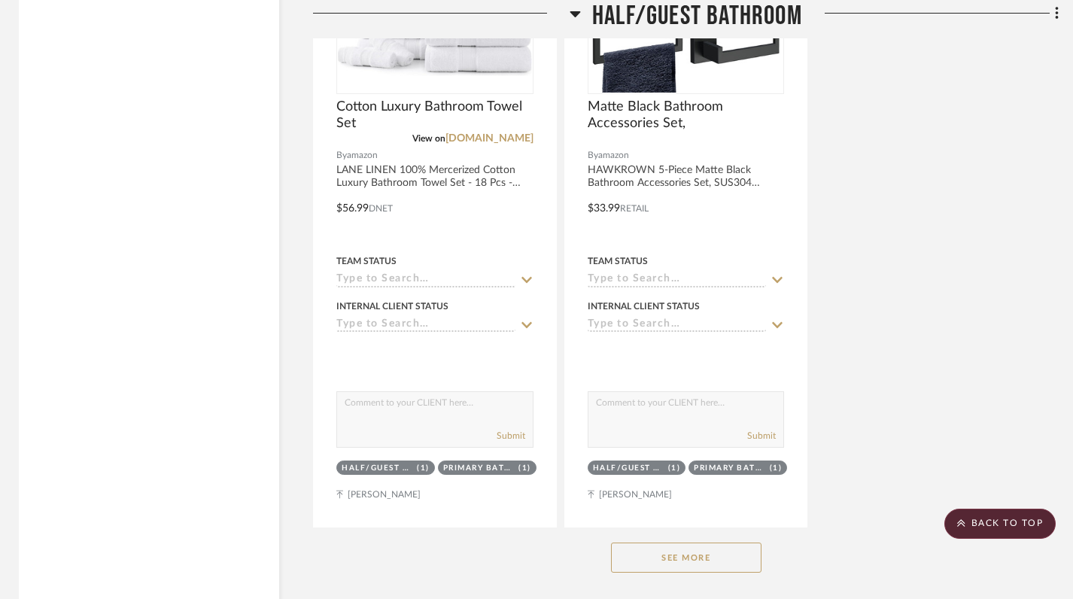
scroll to position [58989, 4]
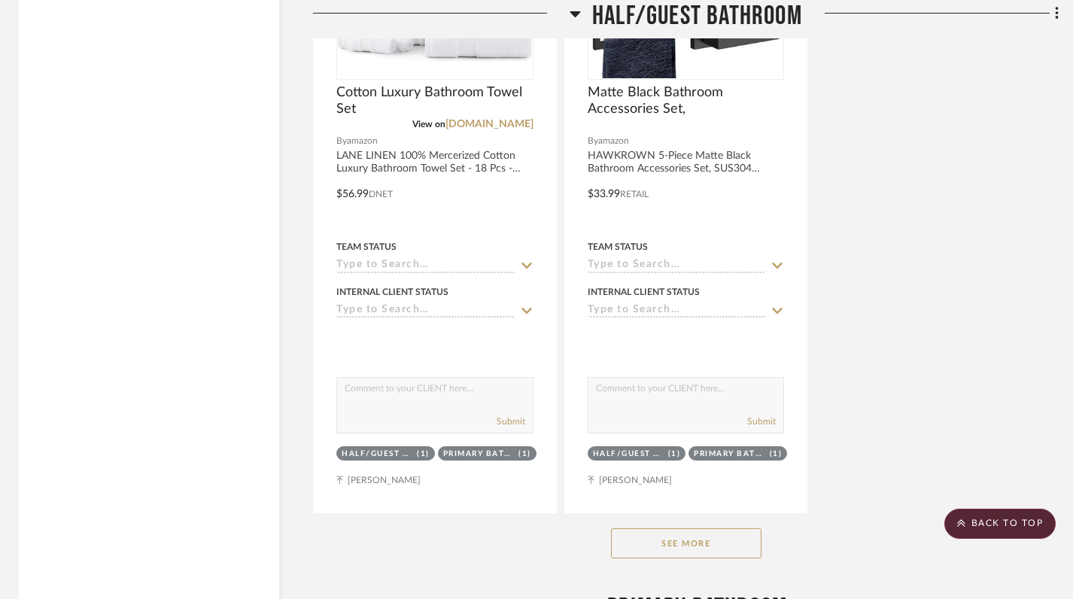
click at [705, 528] on button "See More" at bounding box center [686, 543] width 150 height 30
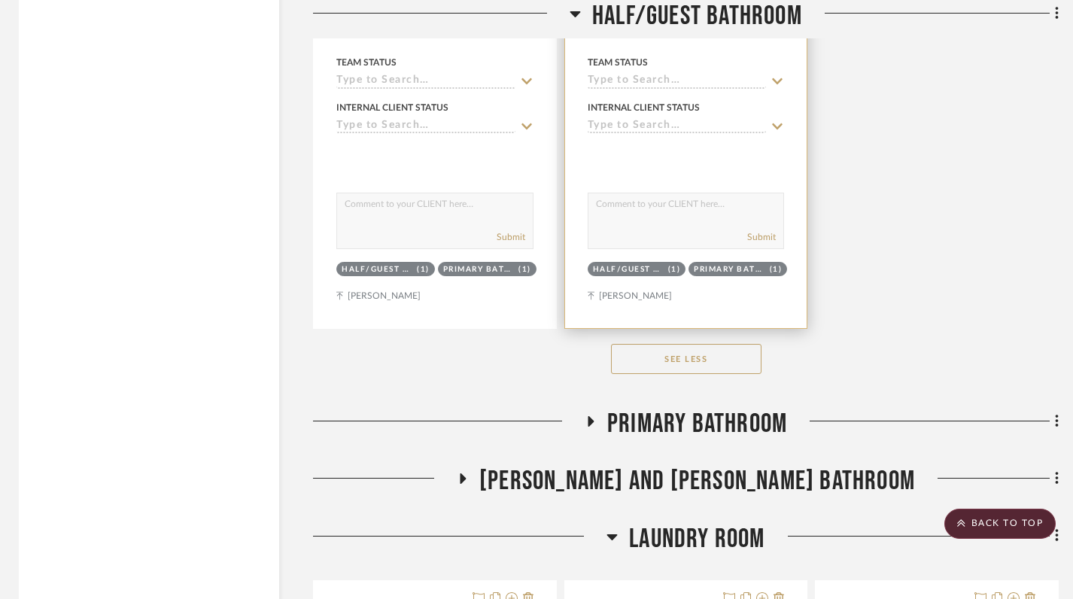
scroll to position [59206, 4]
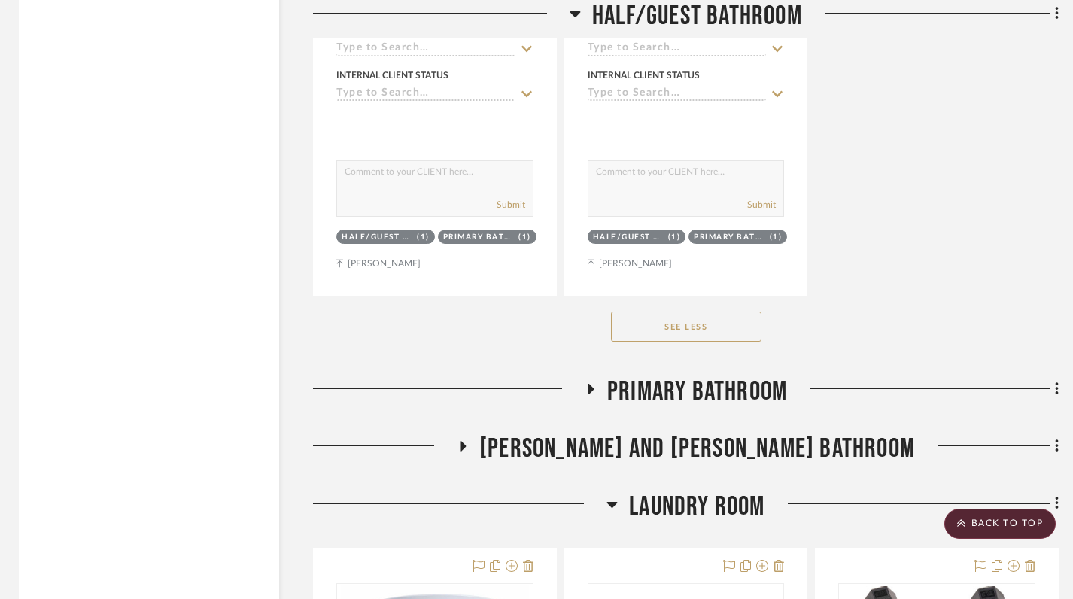
click at [591, 384] on icon at bounding box center [591, 389] width 6 height 11
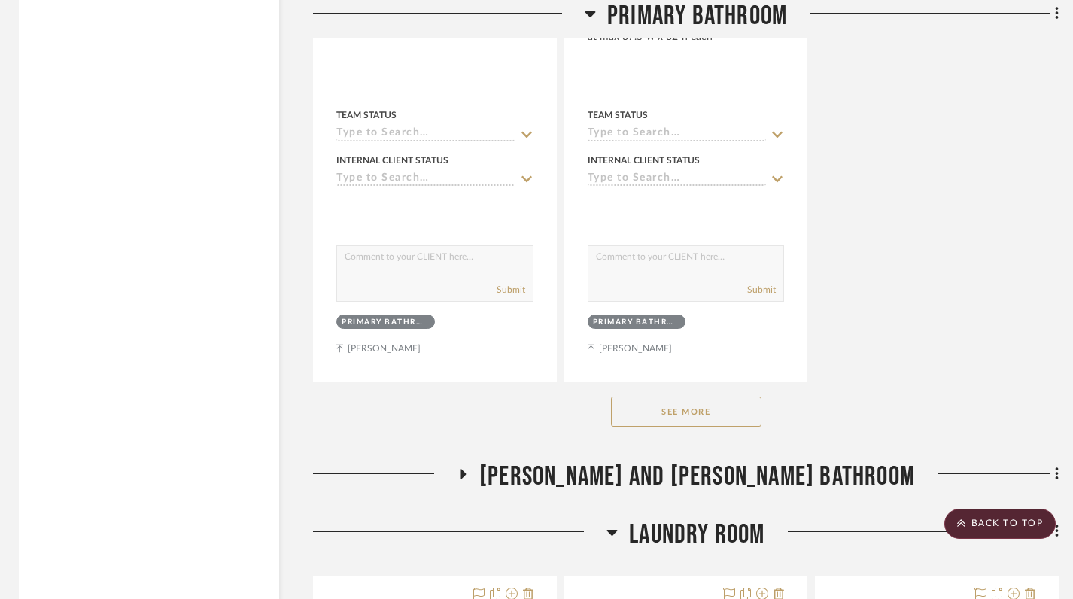
scroll to position [61257, 4]
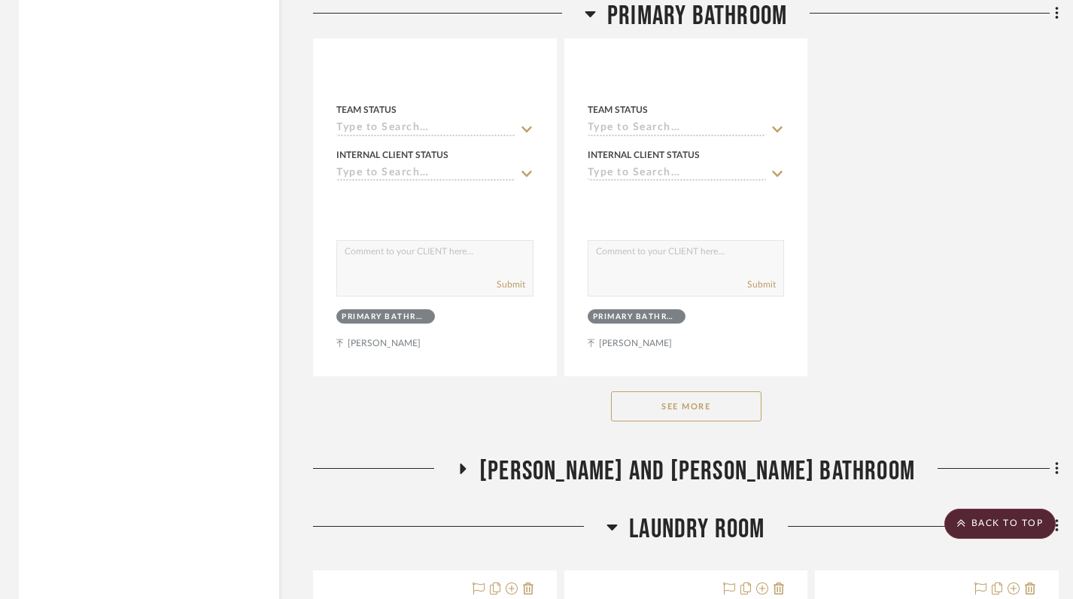
click at [631, 391] on button "See More" at bounding box center [686, 406] width 150 height 30
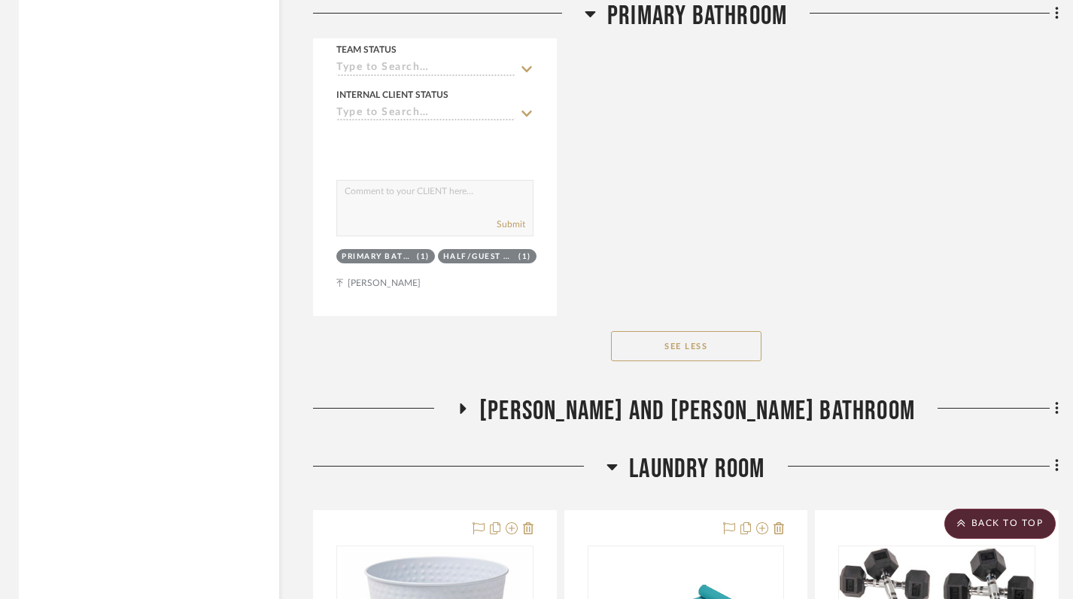
scroll to position [63336, 4]
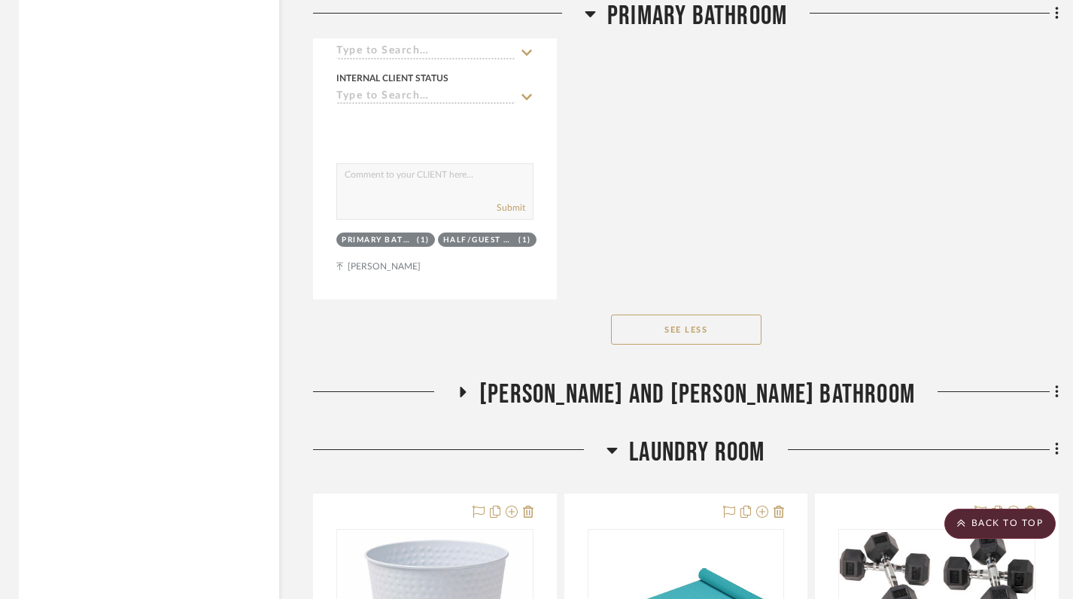
click at [467, 387] on icon at bounding box center [464, 392] width 6 height 11
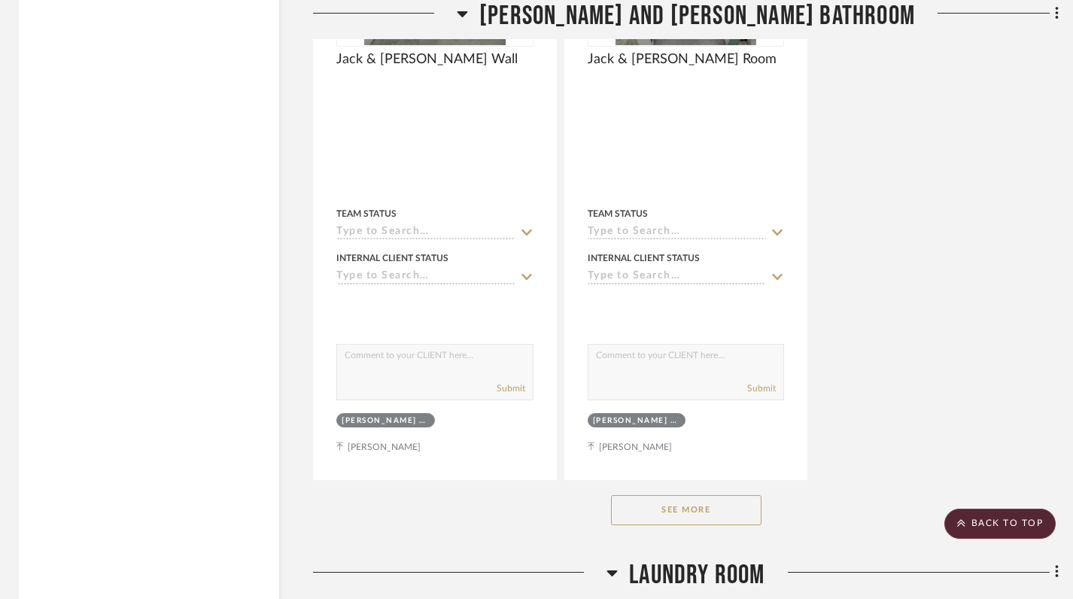
scroll to position [65299, 4]
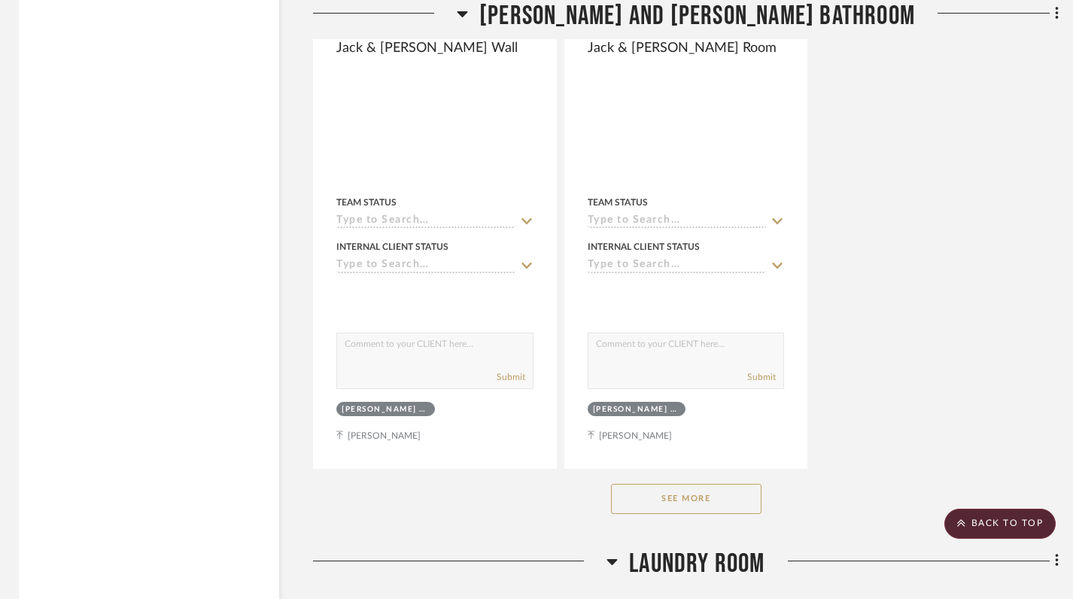
click at [624, 484] on button "See More" at bounding box center [686, 499] width 150 height 30
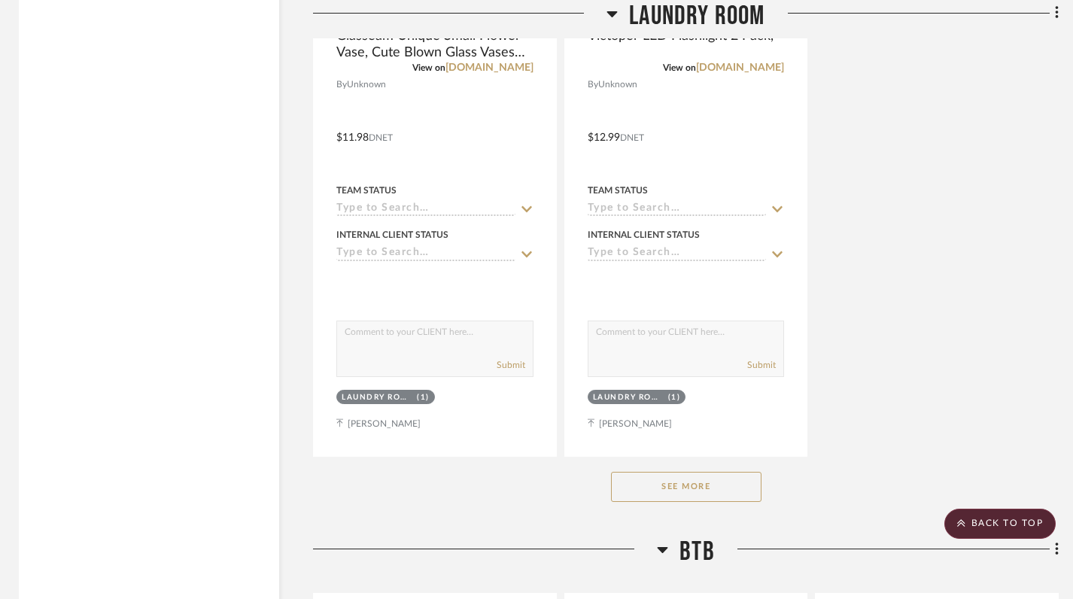
scroll to position [68142, 4]
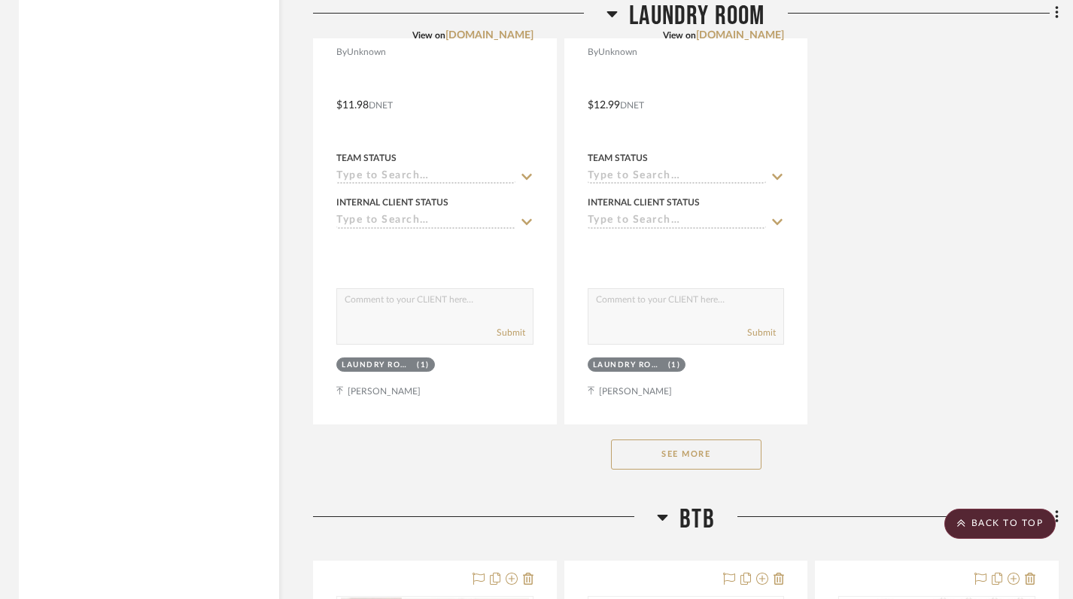
click at [631, 439] on button "See More" at bounding box center [686, 454] width 150 height 30
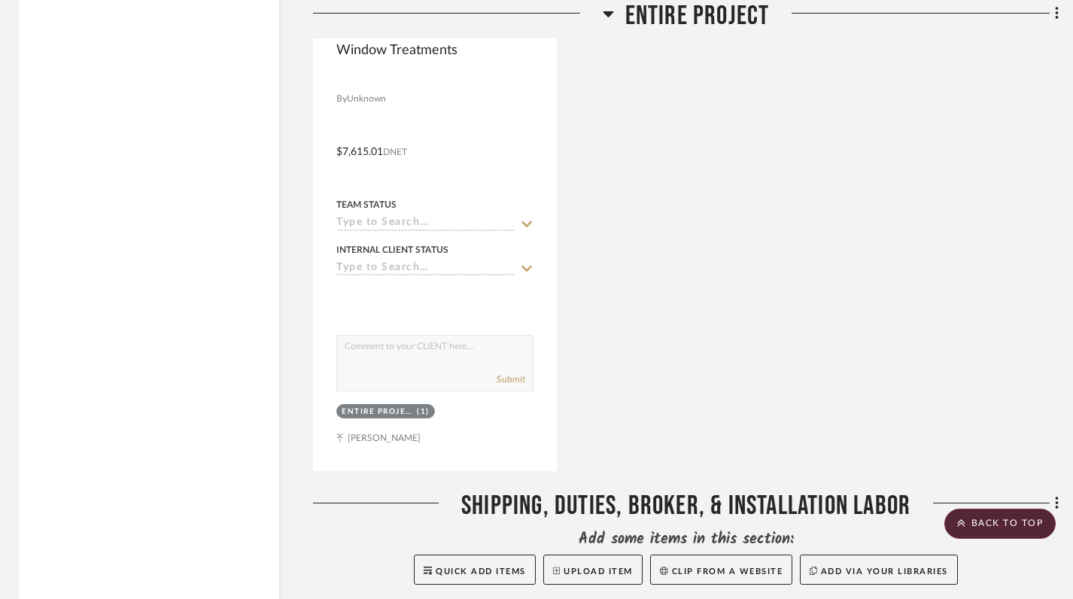
scroll to position [74468, 4]
